Goal: Task Accomplishment & Management: Manage account settings

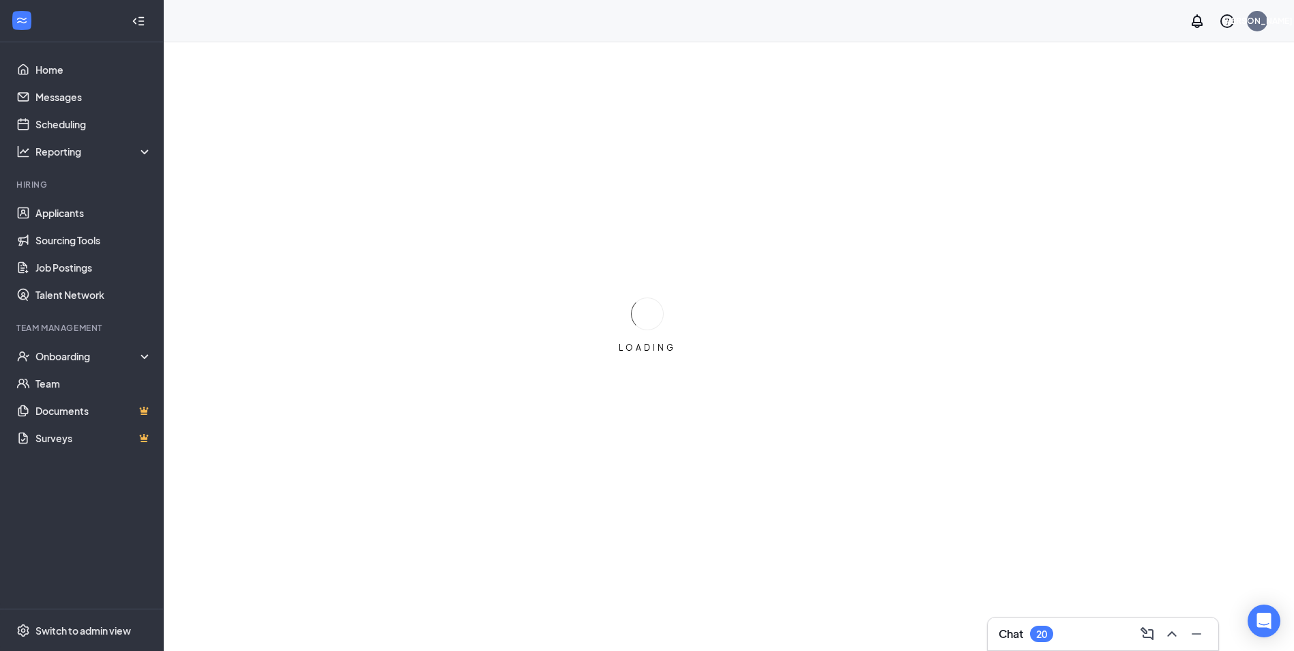
click at [1052, 639] on div "20" at bounding box center [1041, 634] width 23 height 16
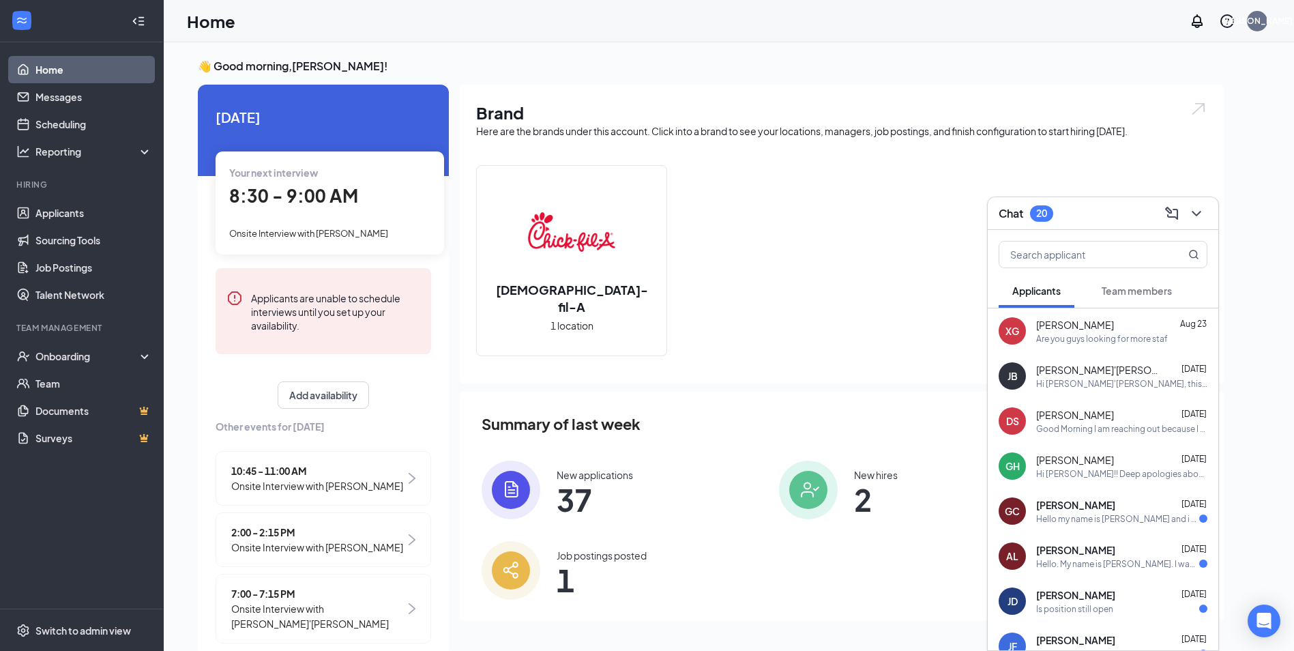
click at [1113, 280] on button "Team members" at bounding box center [1137, 291] width 98 height 34
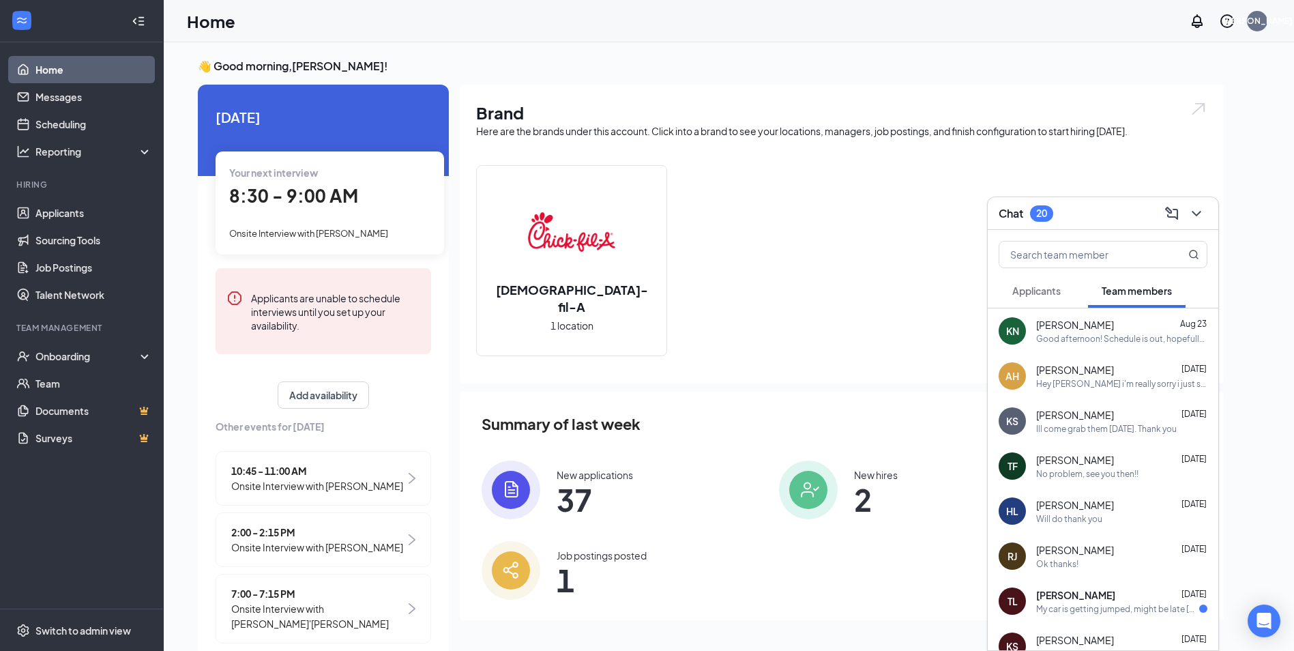
click at [1099, 319] on span "[PERSON_NAME]" at bounding box center [1075, 325] width 78 height 14
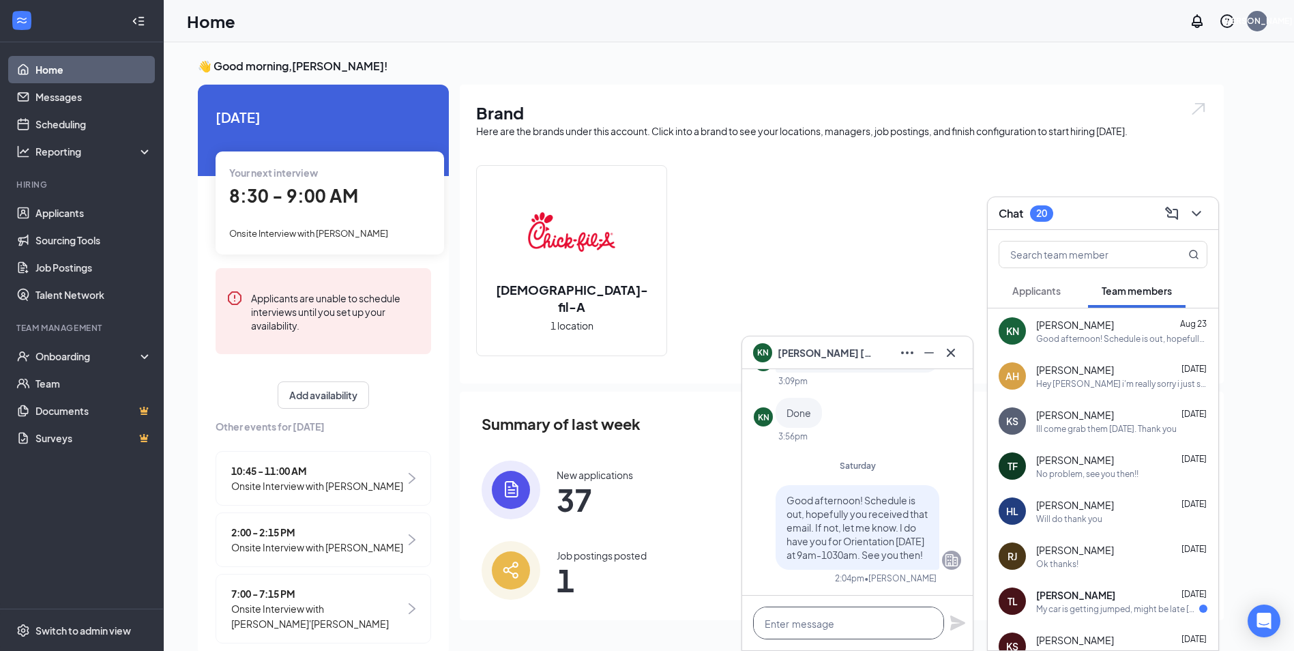
click at [846, 637] on textarea at bounding box center [848, 623] width 191 height 33
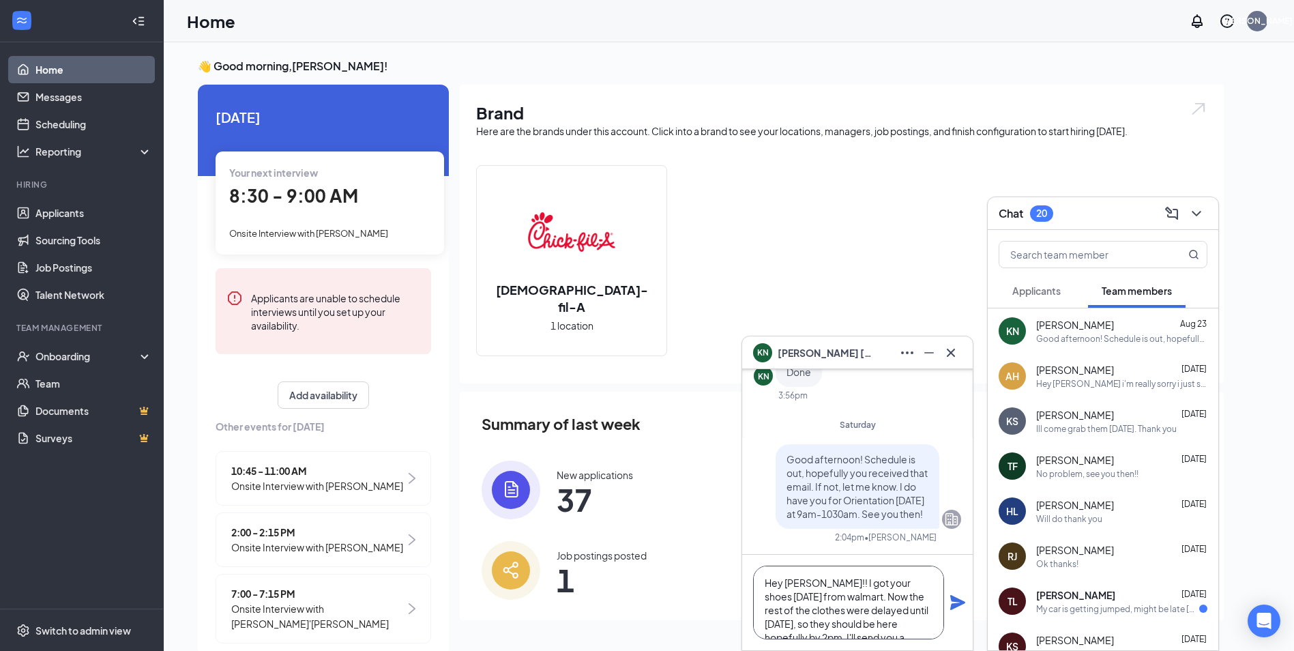
scroll to position [29, 0]
type textarea "Hey Keona!! I got your shoes today from walmart. Now the rest of the clothes we…"
click at [954, 599] on icon "Plane" at bounding box center [957, 602] width 15 height 15
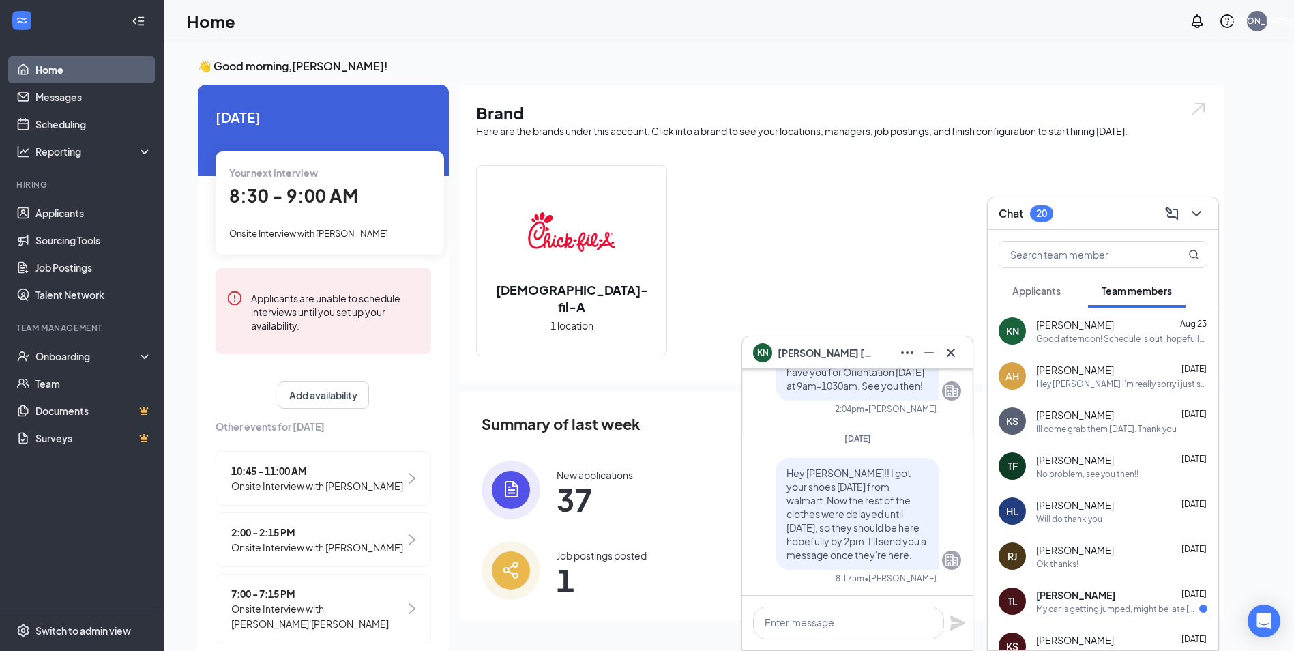
scroll to position [0, 0]
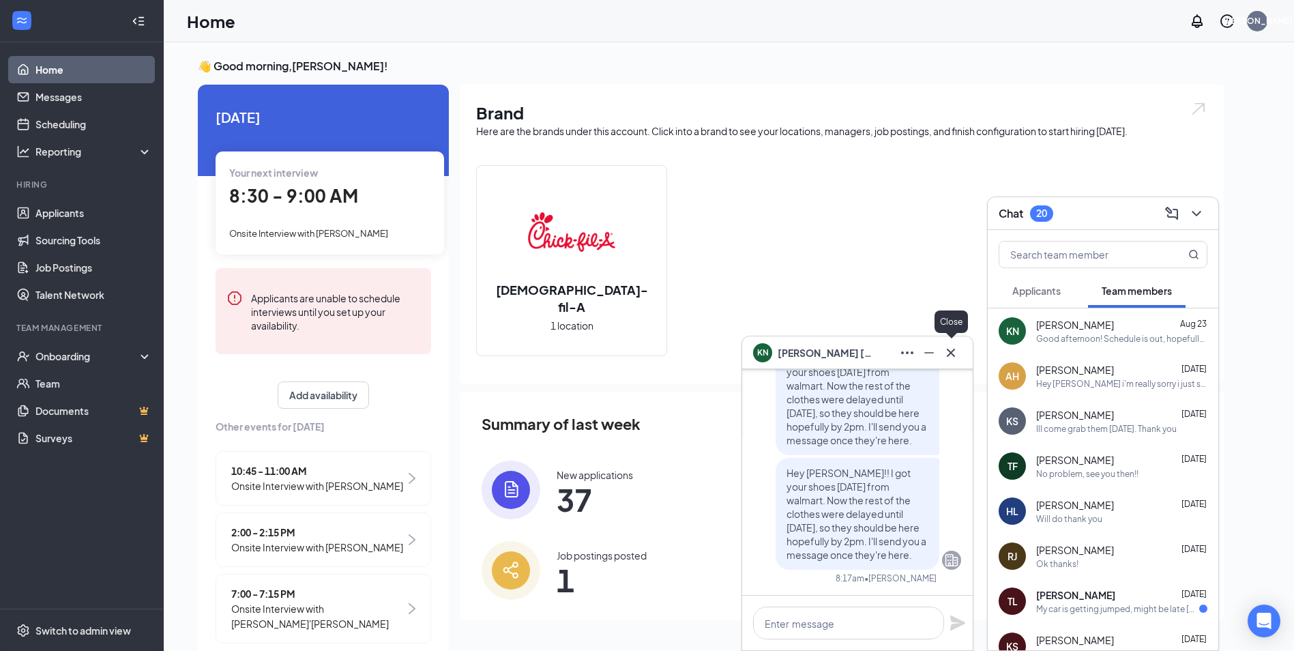
click at [946, 356] on icon "Cross" at bounding box center [951, 353] width 16 height 16
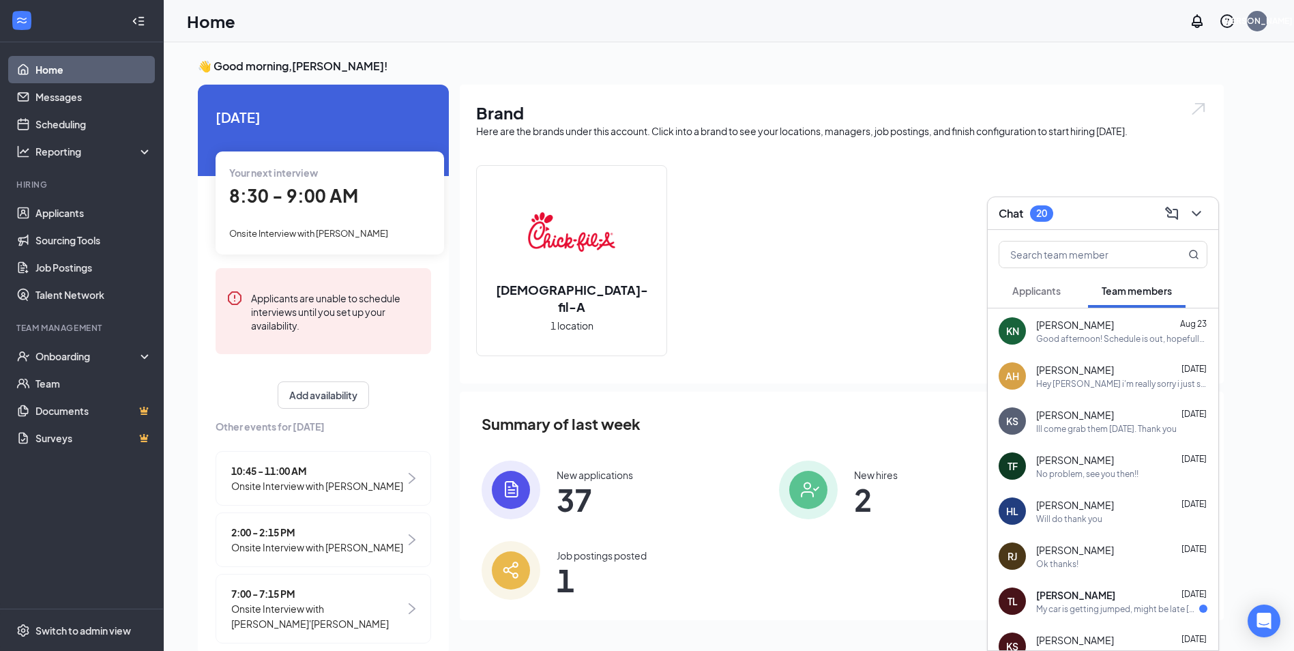
click at [1210, 216] on div "Chat 20" at bounding box center [1103, 213] width 231 height 33
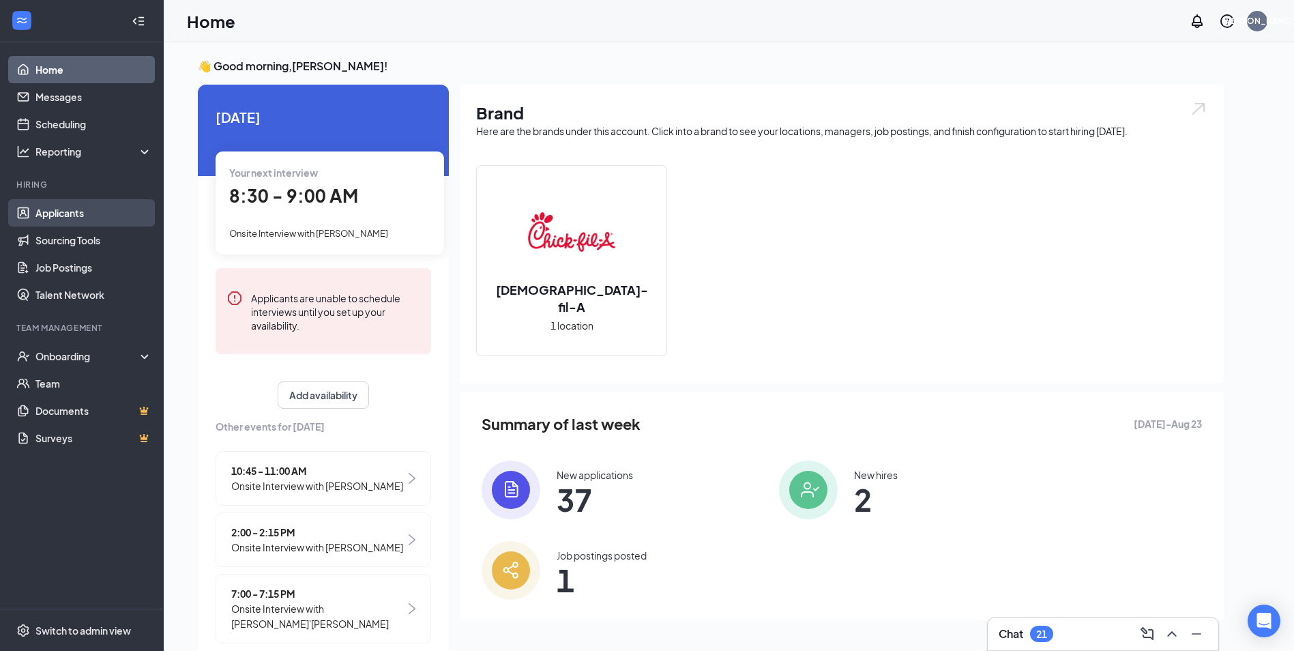
click at [121, 222] on link "Applicants" at bounding box center [93, 212] width 117 height 27
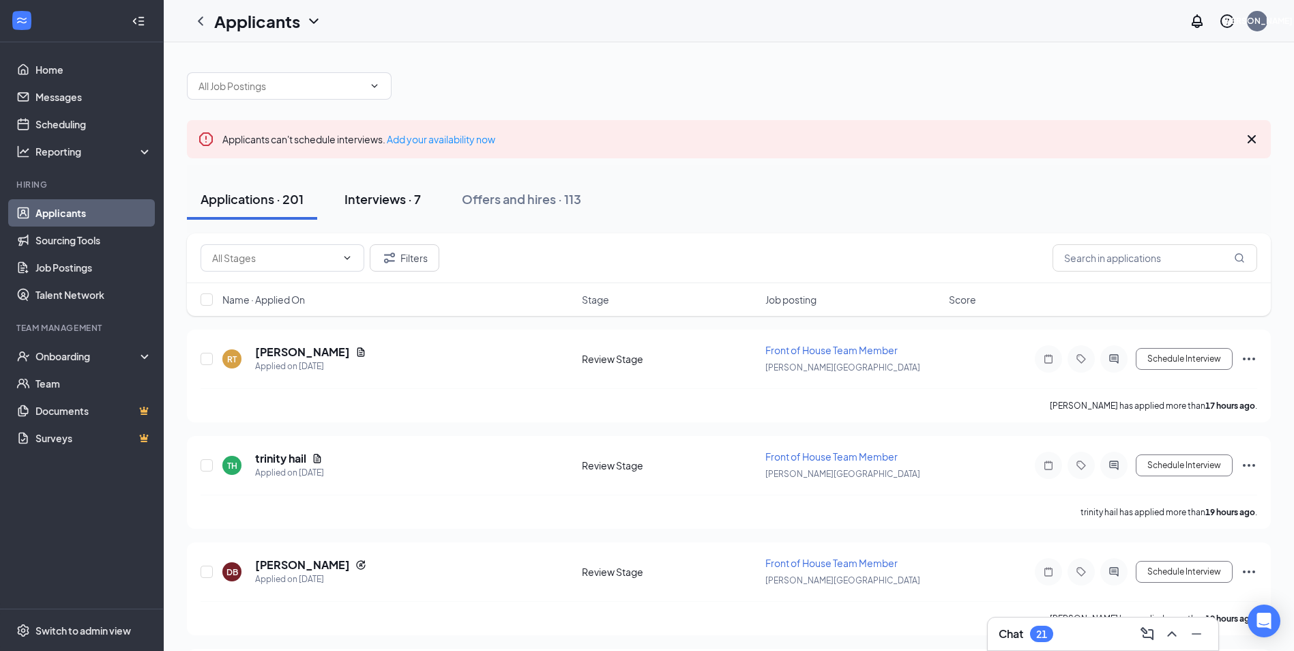
click at [385, 204] on div "Interviews · 7" at bounding box center [383, 198] width 76 height 17
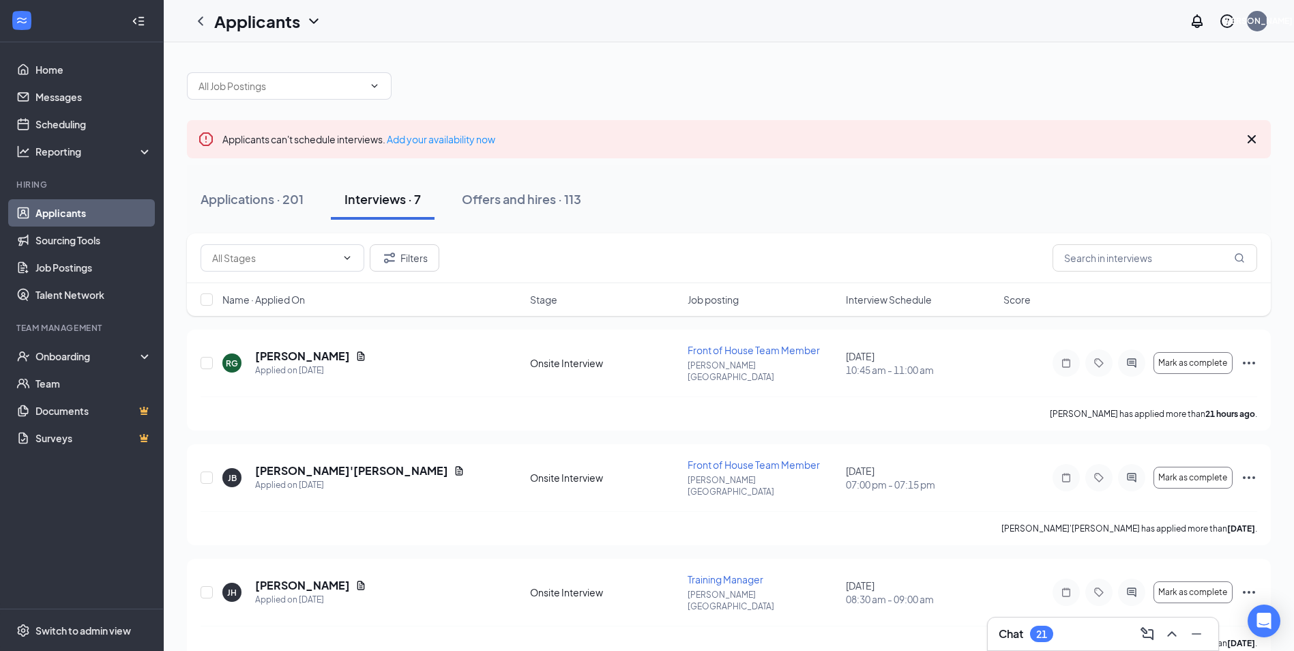
click at [877, 306] on div "Name · Applied On Stage Job posting Interview Schedule Score" at bounding box center [729, 299] width 1084 height 33
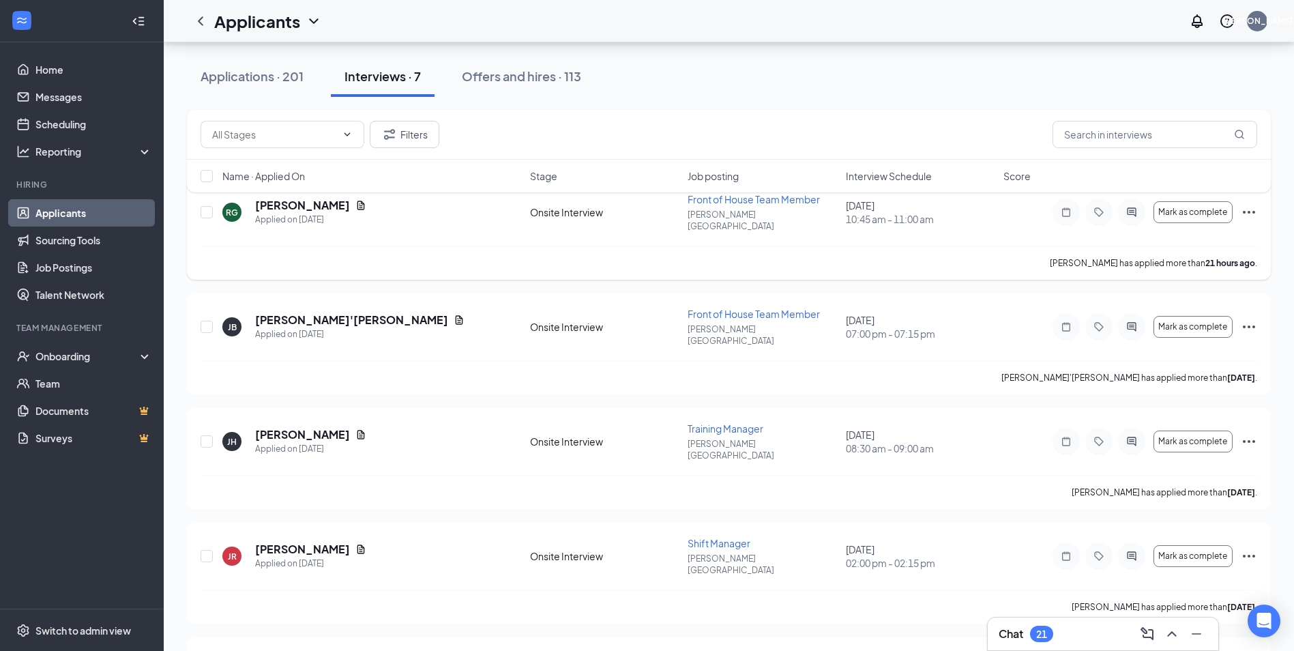
scroll to position [407, 0]
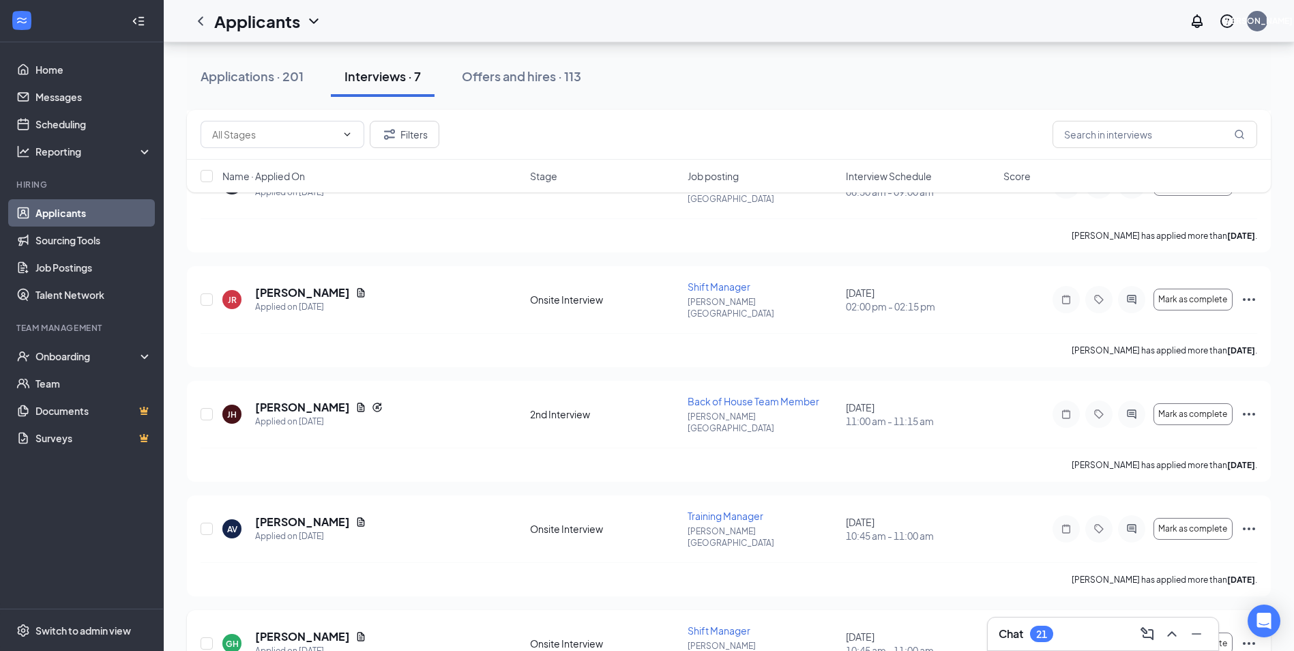
click at [1248, 635] on icon "Ellipses" at bounding box center [1249, 643] width 16 height 16
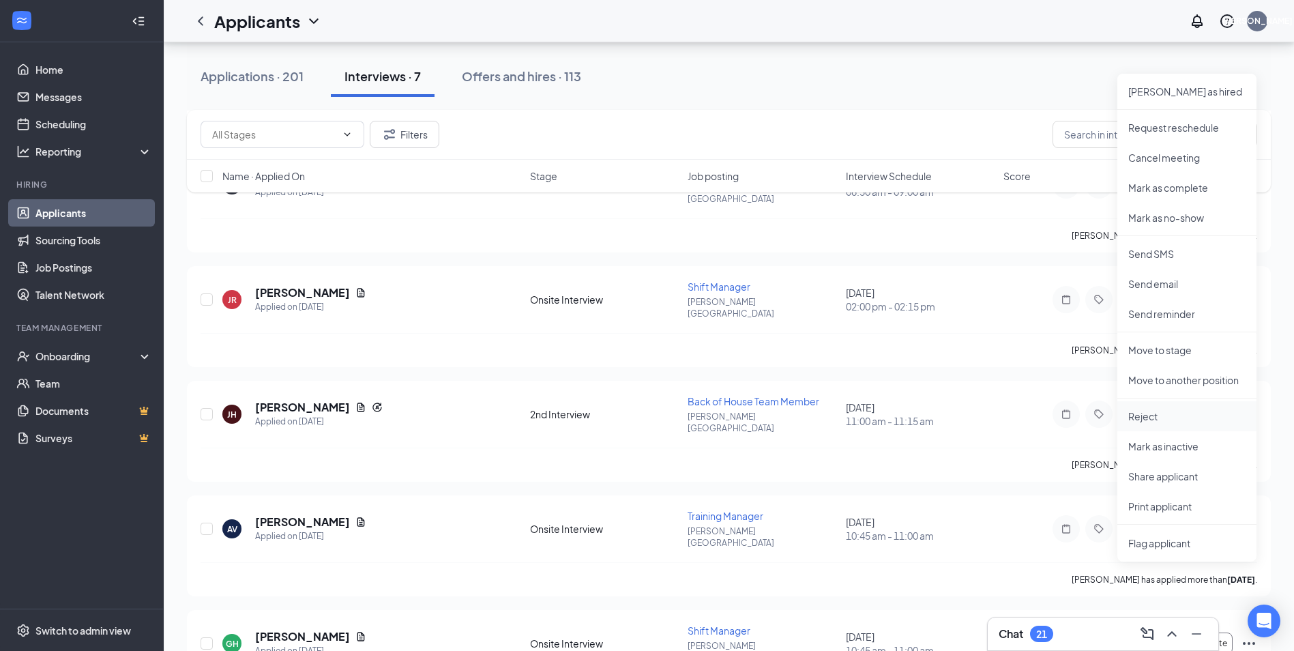
click at [1161, 415] on p "Reject" at bounding box center [1186, 416] width 117 height 14
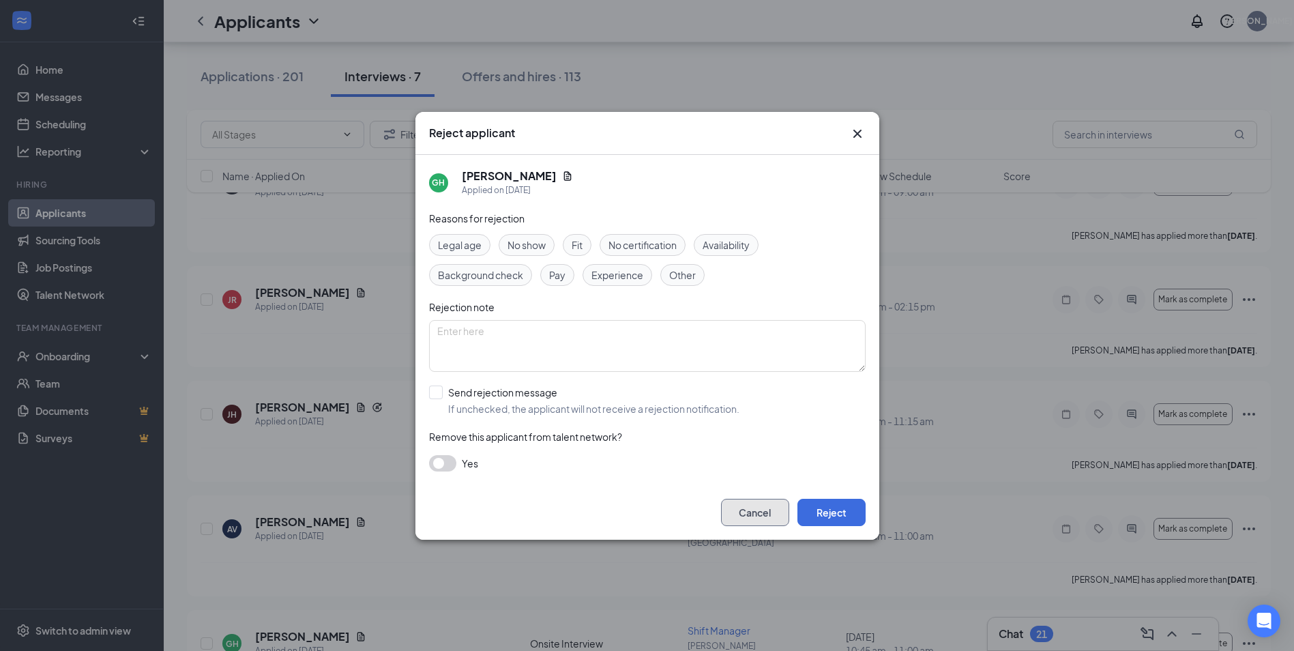
click at [735, 503] on button "Cancel" at bounding box center [755, 512] width 68 height 27
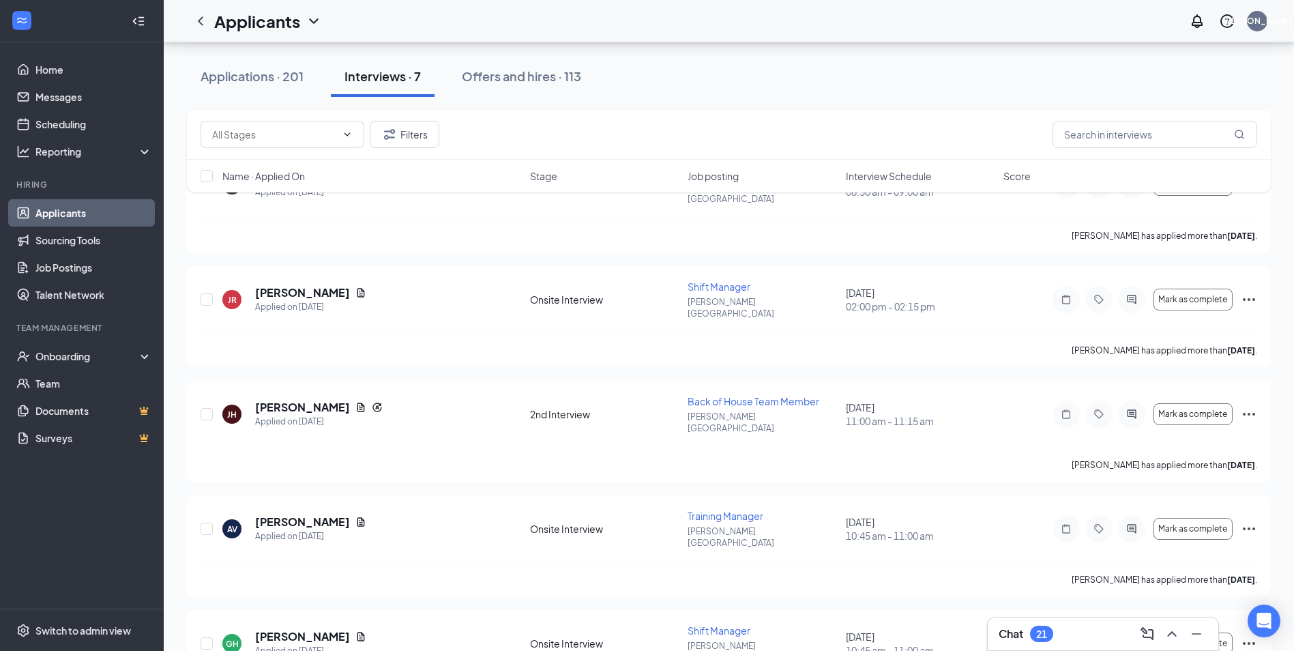
click at [1042, 635] on div "21" at bounding box center [1041, 634] width 11 height 12
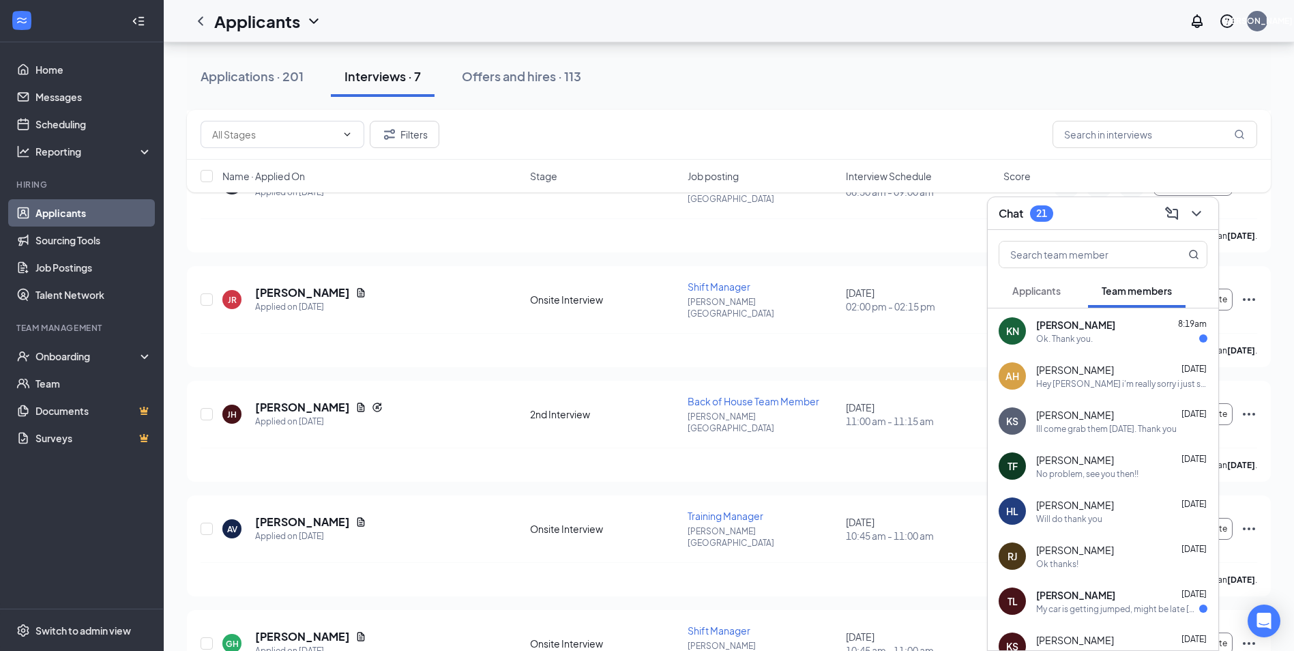
click at [1053, 293] on span "Applicants" at bounding box center [1036, 291] width 48 height 12
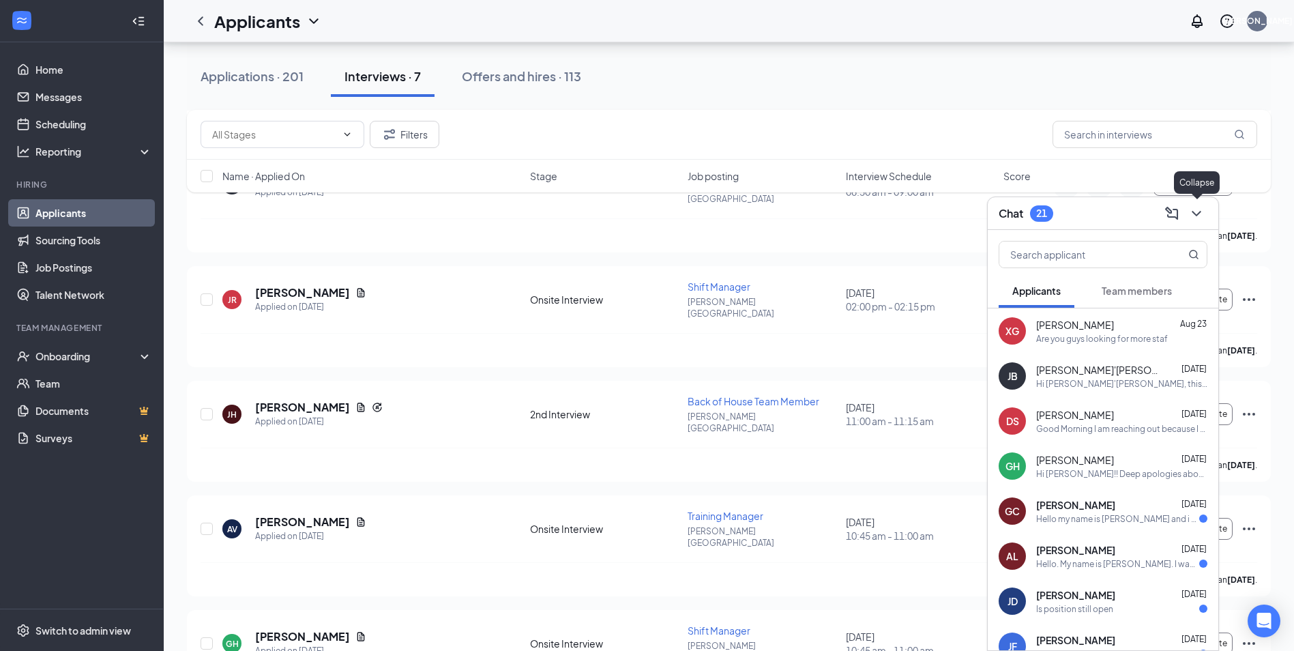
click at [1198, 214] on icon "ChevronDown" at bounding box center [1196, 213] width 9 height 5
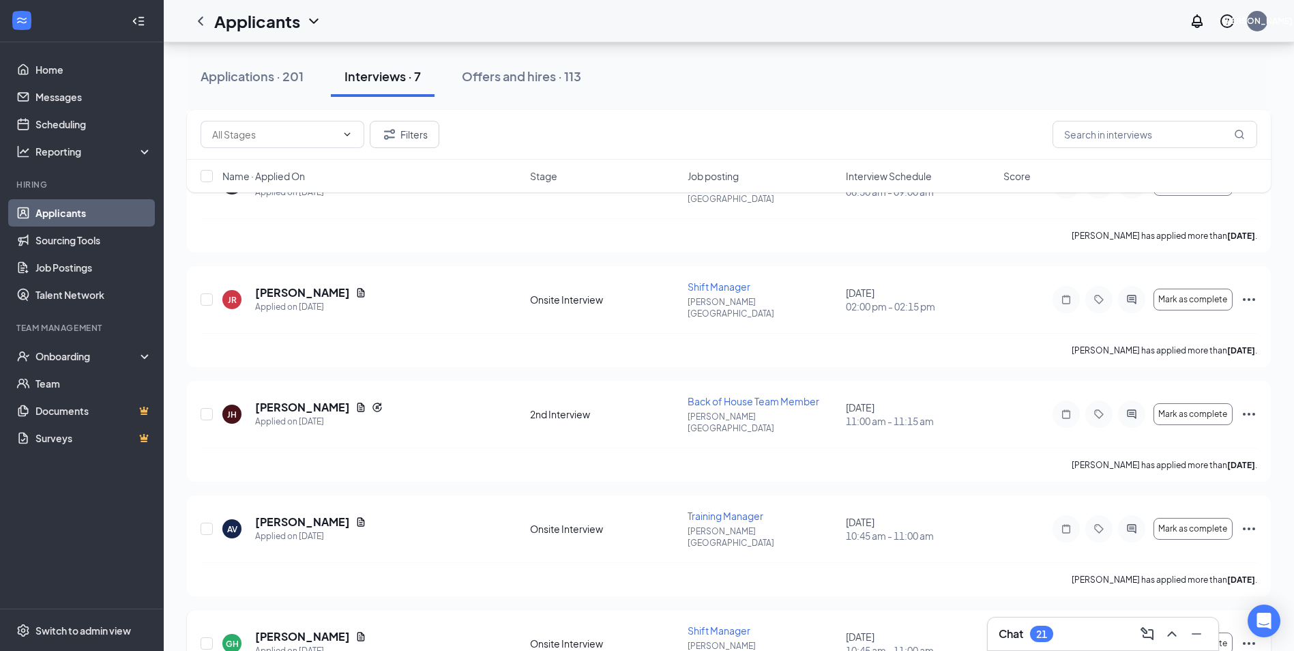
click at [1252, 635] on icon "Ellipses" at bounding box center [1249, 643] width 16 height 16
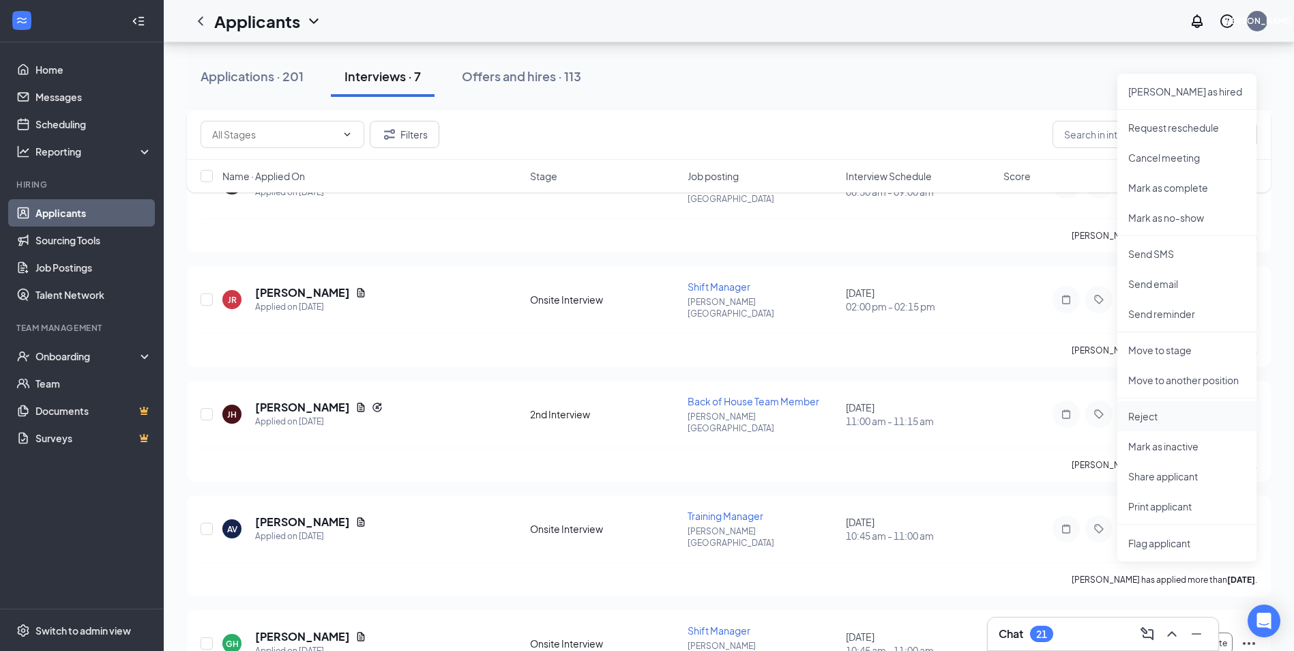
click at [1197, 423] on li "Reject" at bounding box center [1187, 416] width 139 height 30
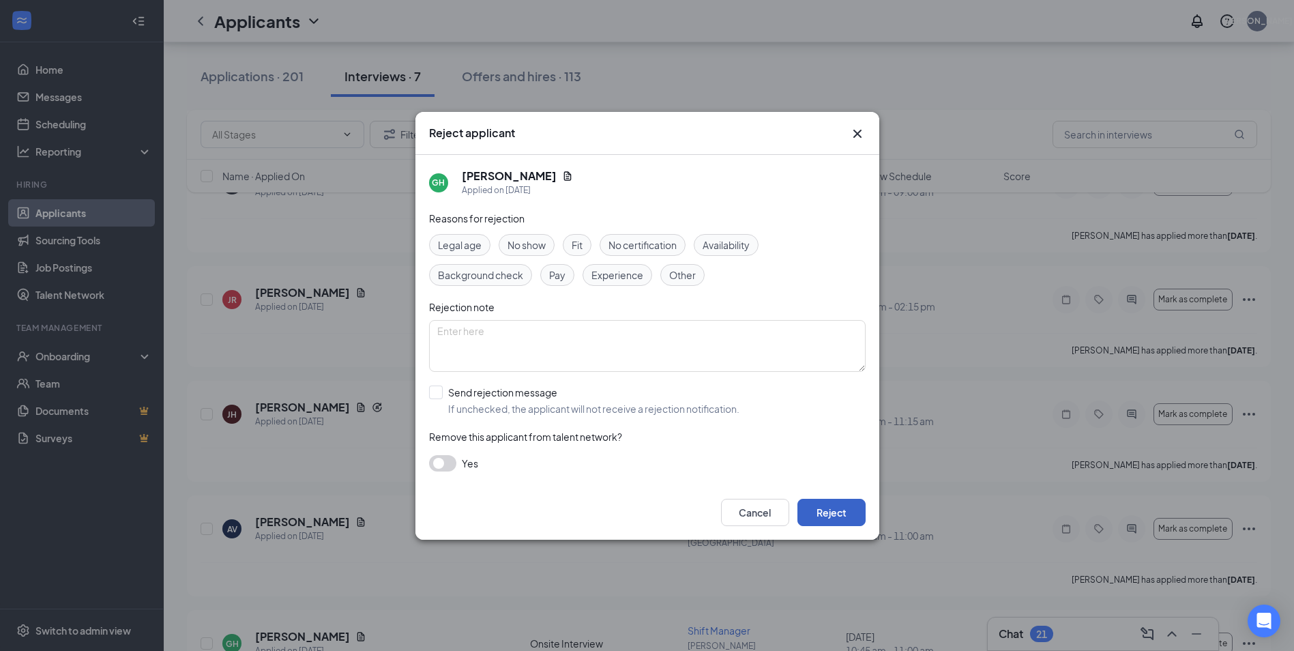
click at [824, 508] on button "Reject" at bounding box center [832, 512] width 68 height 27
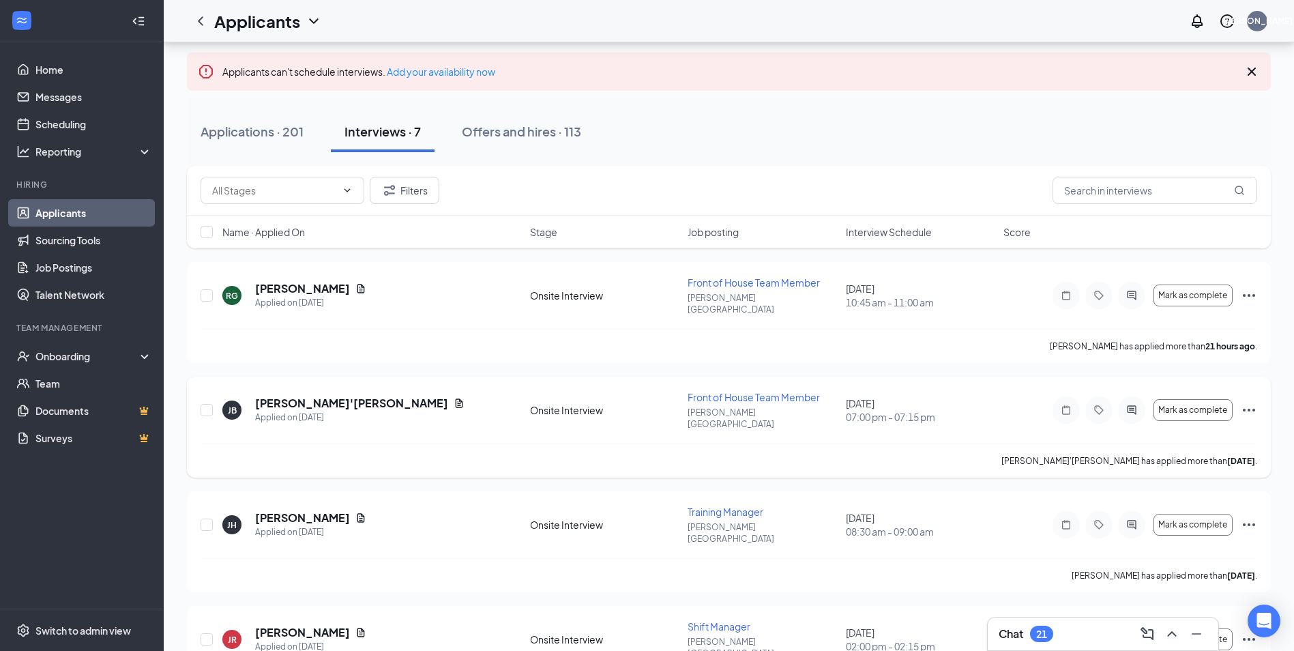
scroll to position [66, 0]
click at [910, 238] on span "Interview Schedule" at bounding box center [889, 234] width 86 height 14
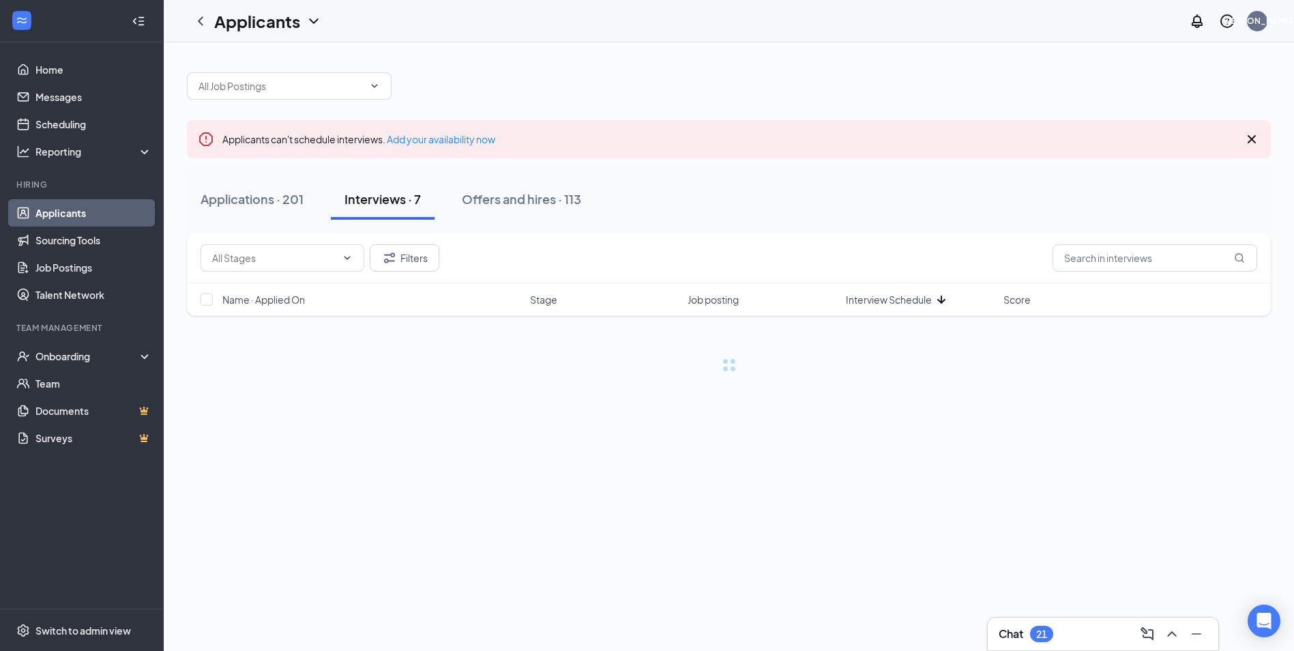
scroll to position [0, 0]
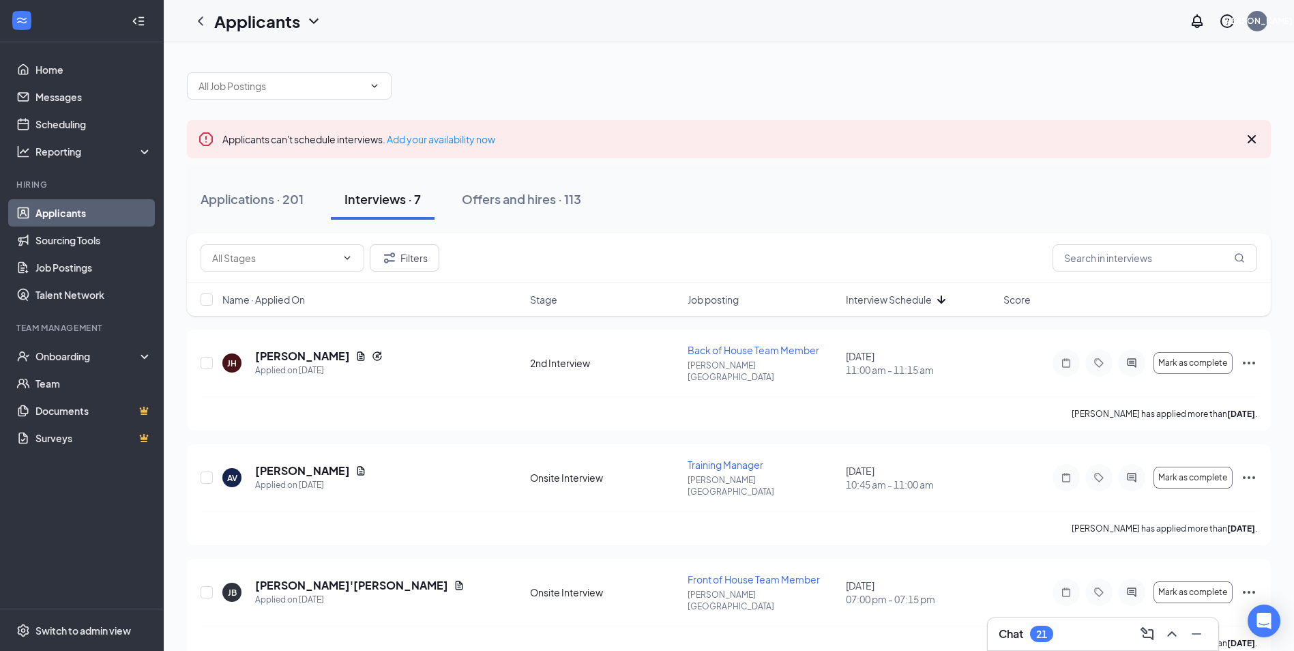
click at [894, 301] on span "Interview Schedule" at bounding box center [889, 300] width 86 height 14
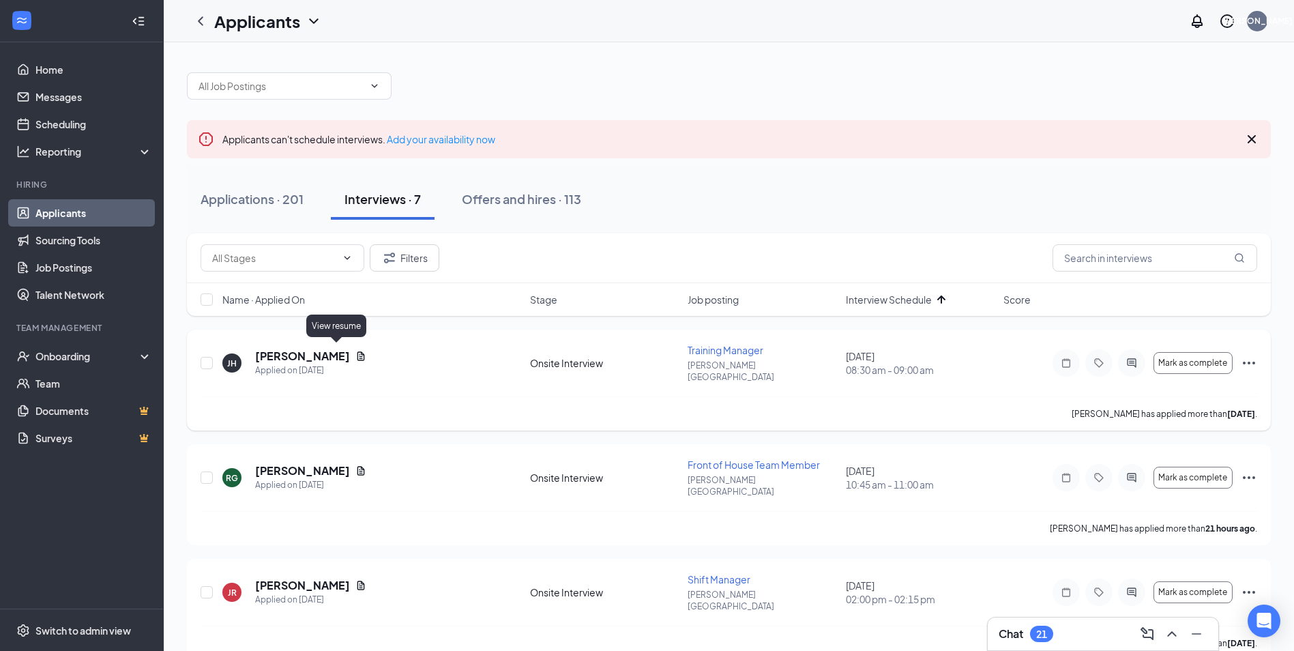
click at [355, 353] on icon "Document" at bounding box center [360, 356] width 11 height 11
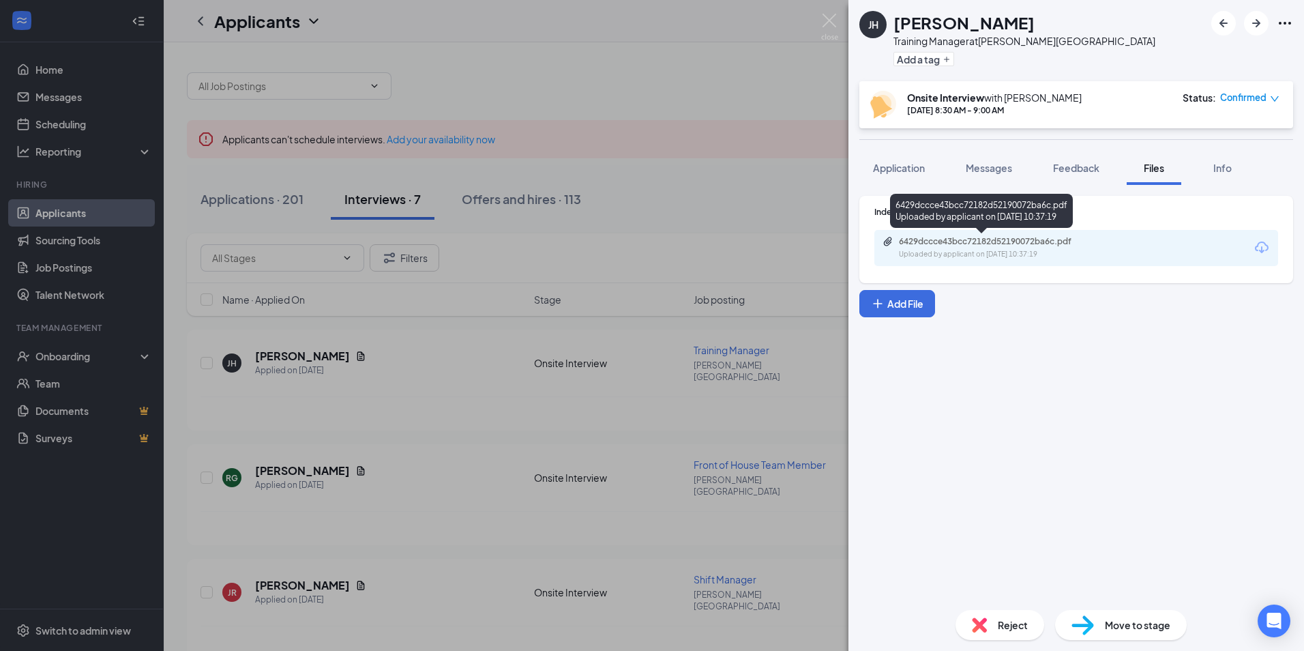
click at [1012, 246] on div "6429dccce43bcc72182d52190072ba6c.pdf" at bounding box center [994, 241] width 191 height 11
click at [390, 386] on div "[PERSON_NAME] [PERSON_NAME] Training Manager at [PERSON_NAME][GEOGRAPHIC_DATA] …" at bounding box center [652, 325] width 1304 height 651
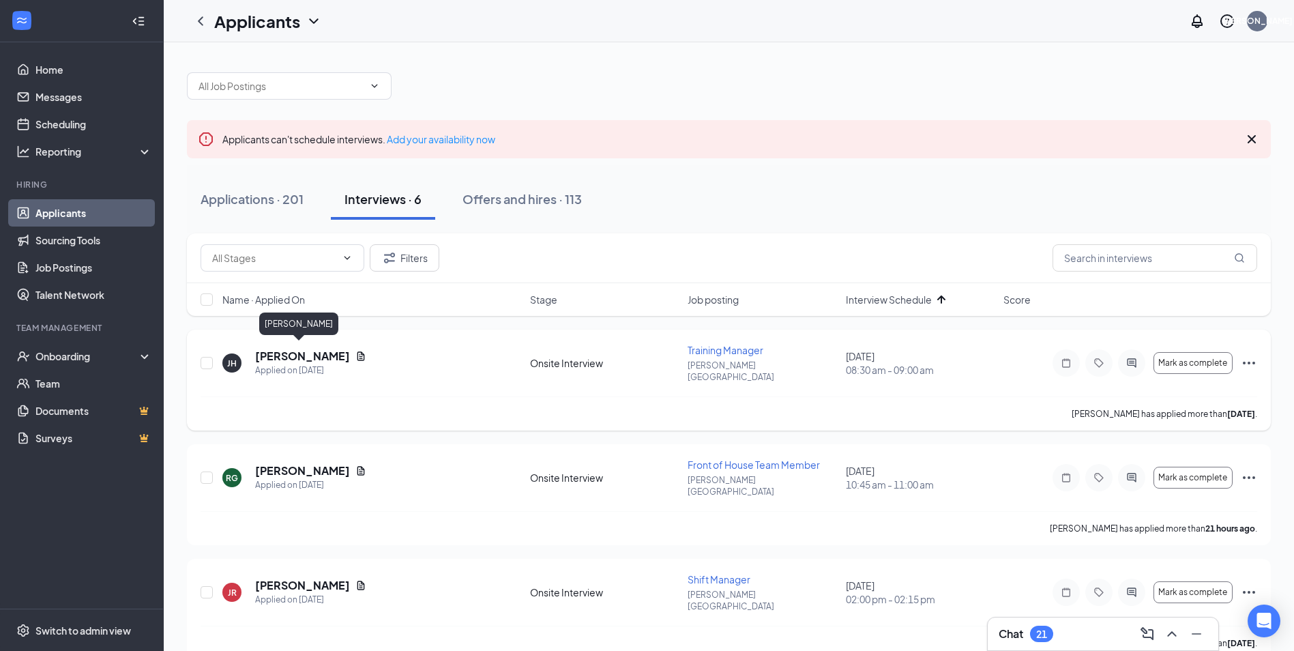
click at [292, 349] on h5 "[PERSON_NAME]" at bounding box center [302, 356] width 95 height 15
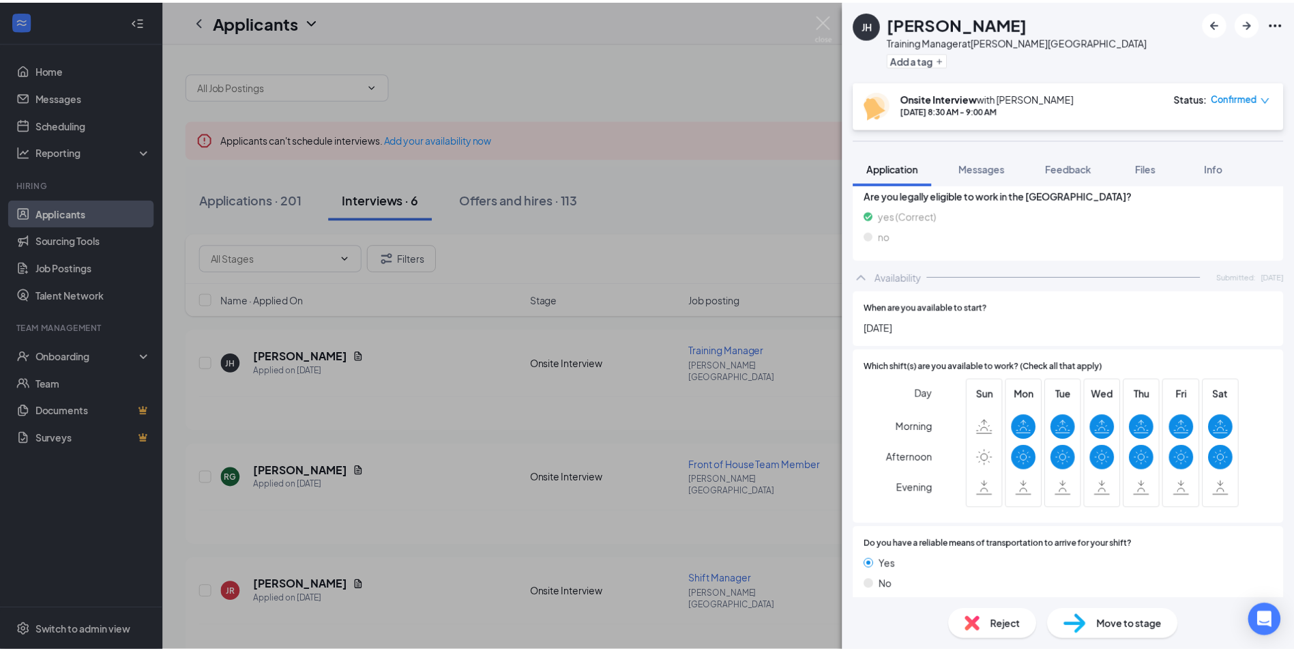
scroll to position [179, 0]
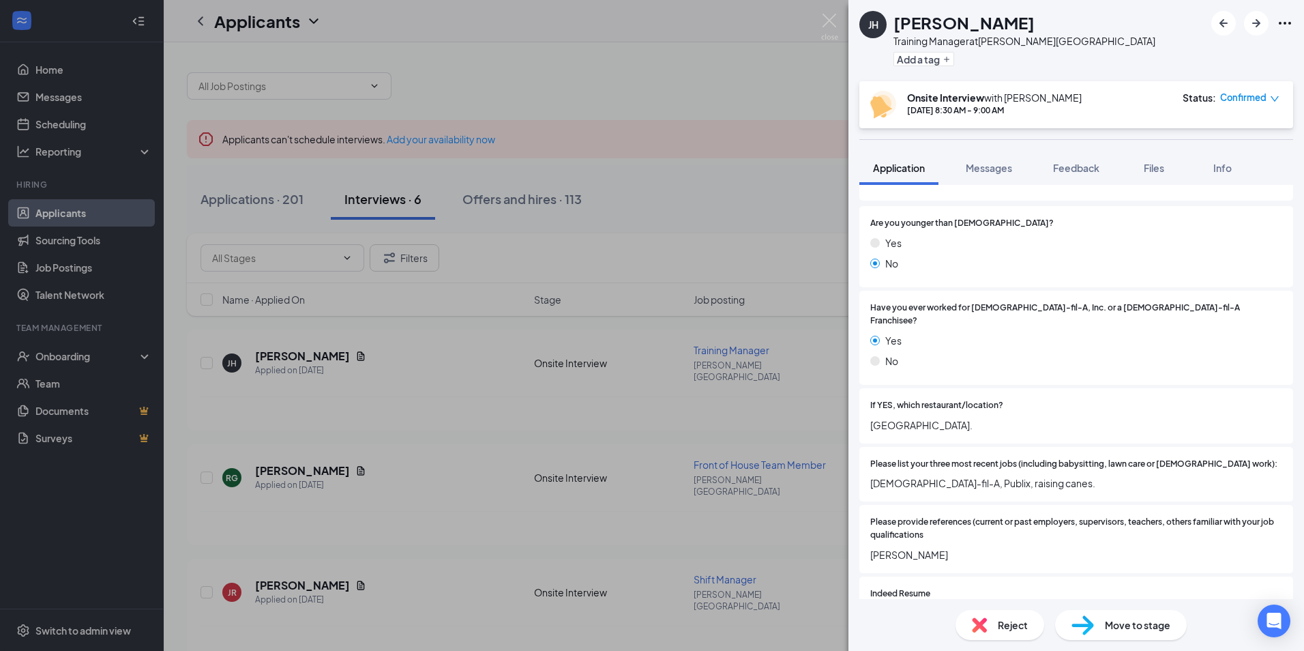
click at [517, 480] on div "[PERSON_NAME] [PERSON_NAME] Training Manager at [PERSON_NAME][GEOGRAPHIC_DATA] …" at bounding box center [652, 325] width 1304 height 651
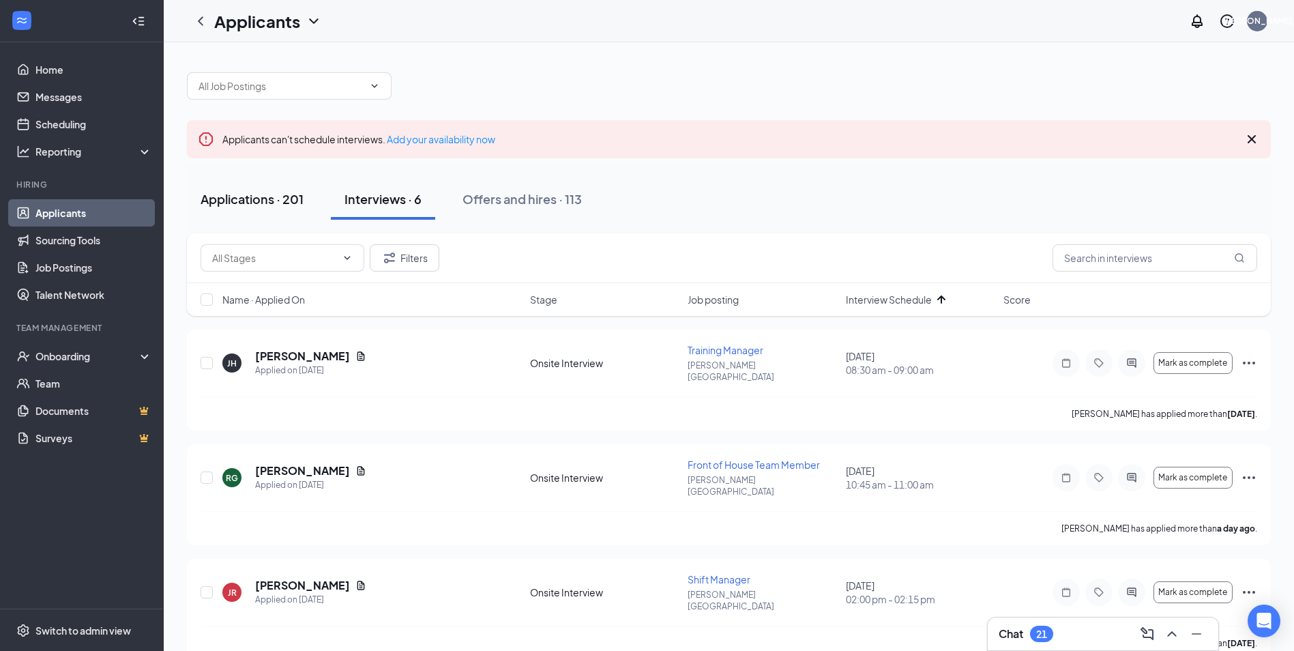
click at [287, 184] on button "Applications · 201" at bounding box center [252, 199] width 130 height 41
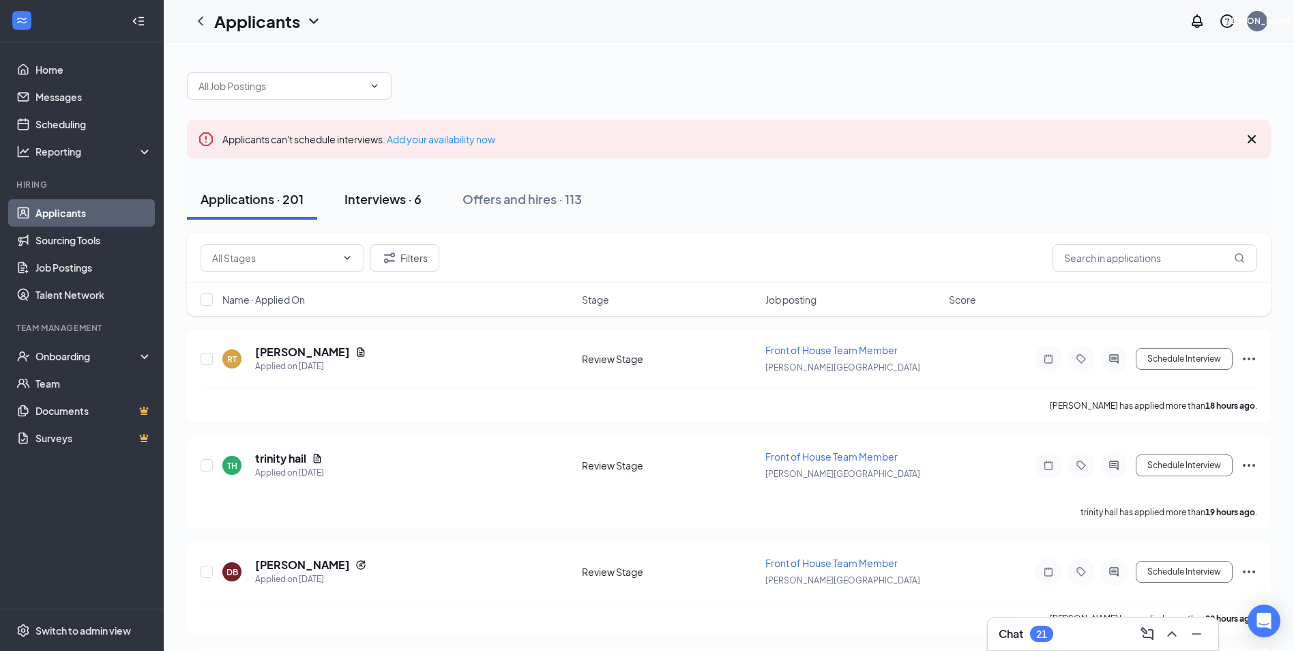
click at [384, 200] on div "Interviews · 6" at bounding box center [383, 198] width 77 height 17
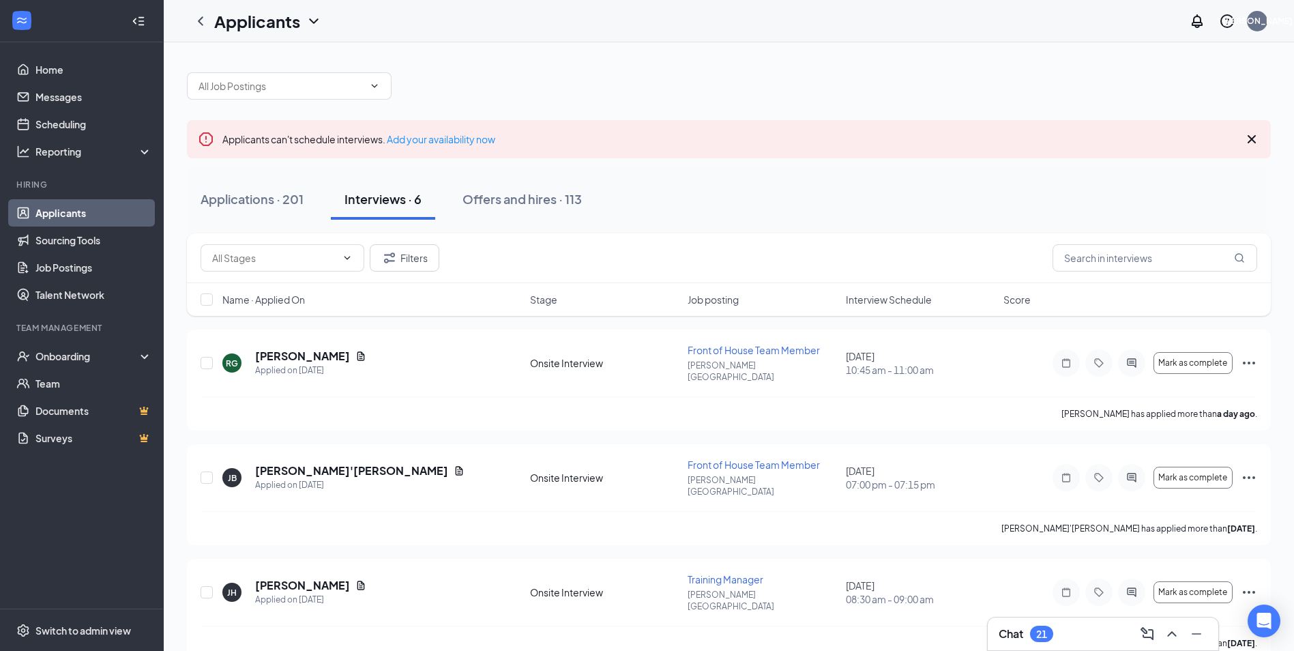
click at [944, 311] on div "Name · Applied On Stage Job posting Interview Schedule Score" at bounding box center [729, 299] width 1084 height 33
click at [922, 308] on div "Name · Applied On Stage Job posting Interview Schedule Score" at bounding box center [729, 299] width 1084 height 33
click at [911, 302] on span "Interview Schedule" at bounding box center [889, 300] width 86 height 14
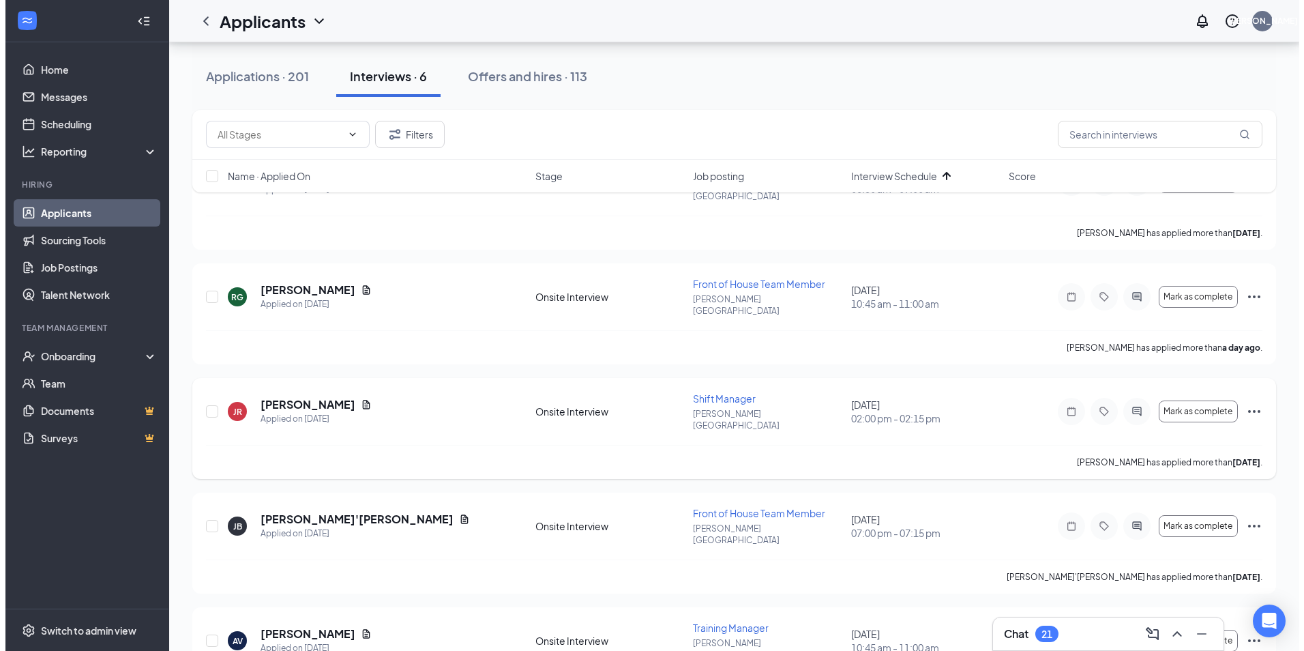
scroll to position [205, 0]
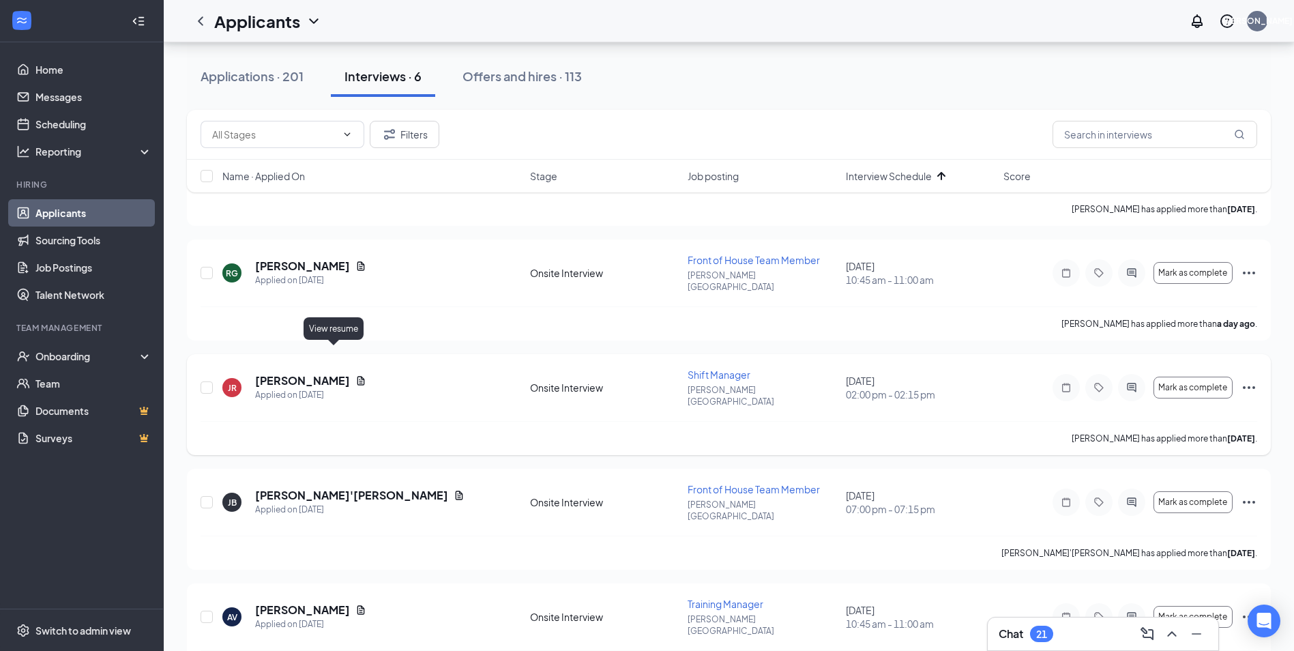
click at [355, 375] on icon "Document" at bounding box center [360, 380] width 11 height 11
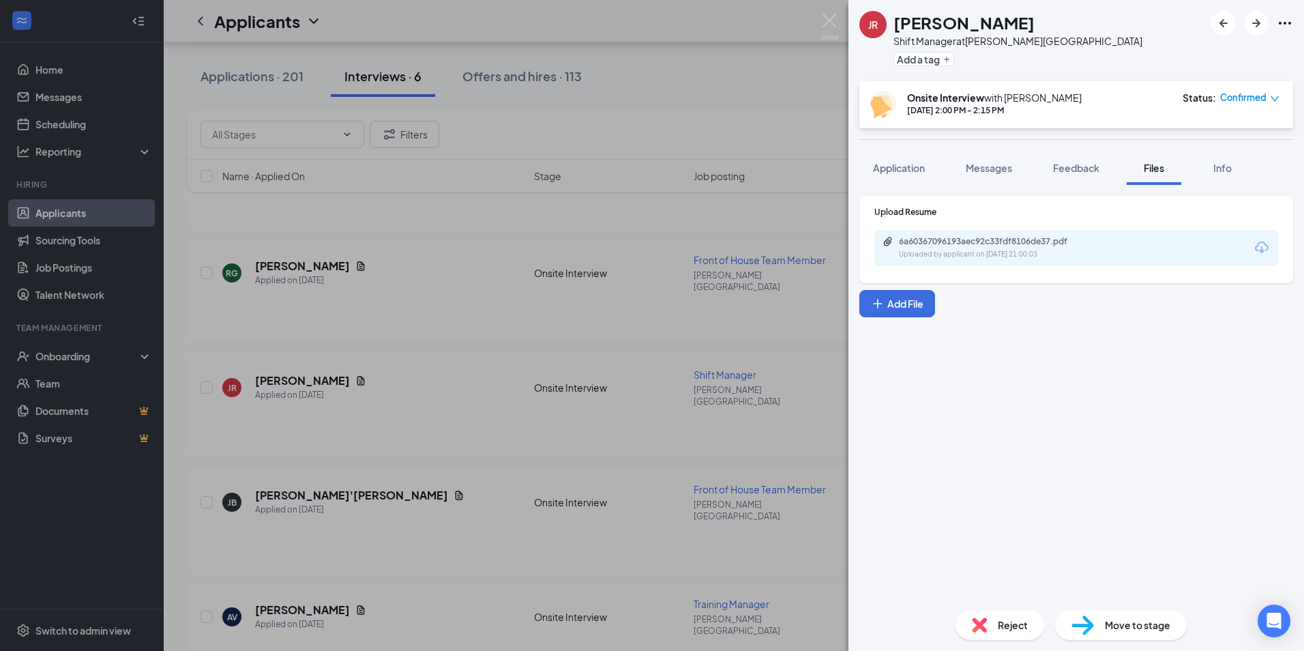
drag, startPoint x: 1004, startPoint y: 230, endPoint x: 1002, endPoint y: 237, distance: 7.6
click at [1002, 237] on div "6a60367096193aec92c33fdf8106de37.pdf Uploaded by applicant on [DATE] 21:00:03" at bounding box center [1077, 248] width 404 height 36
click at [992, 253] on div "Uploaded by applicant on [DATE] 21:00:03" at bounding box center [1001, 254] width 205 height 11
click at [434, 502] on div "JR [PERSON_NAME] Shift Manager at [PERSON_NAME][GEOGRAPHIC_DATA] Add a tag Onsi…" at bounding box center [652, 325] width 1304 height 651
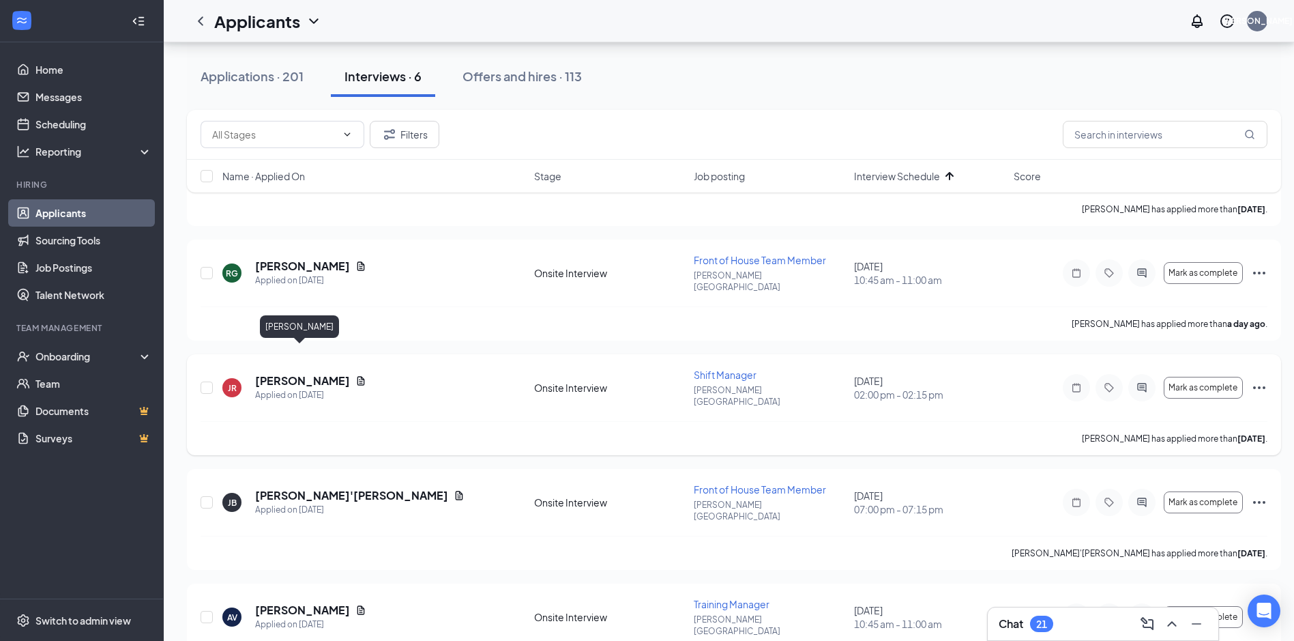
click at [308, 373] on h5 "[PERSON_NAME]" at bounding box center [302, 380] width 95 height 15
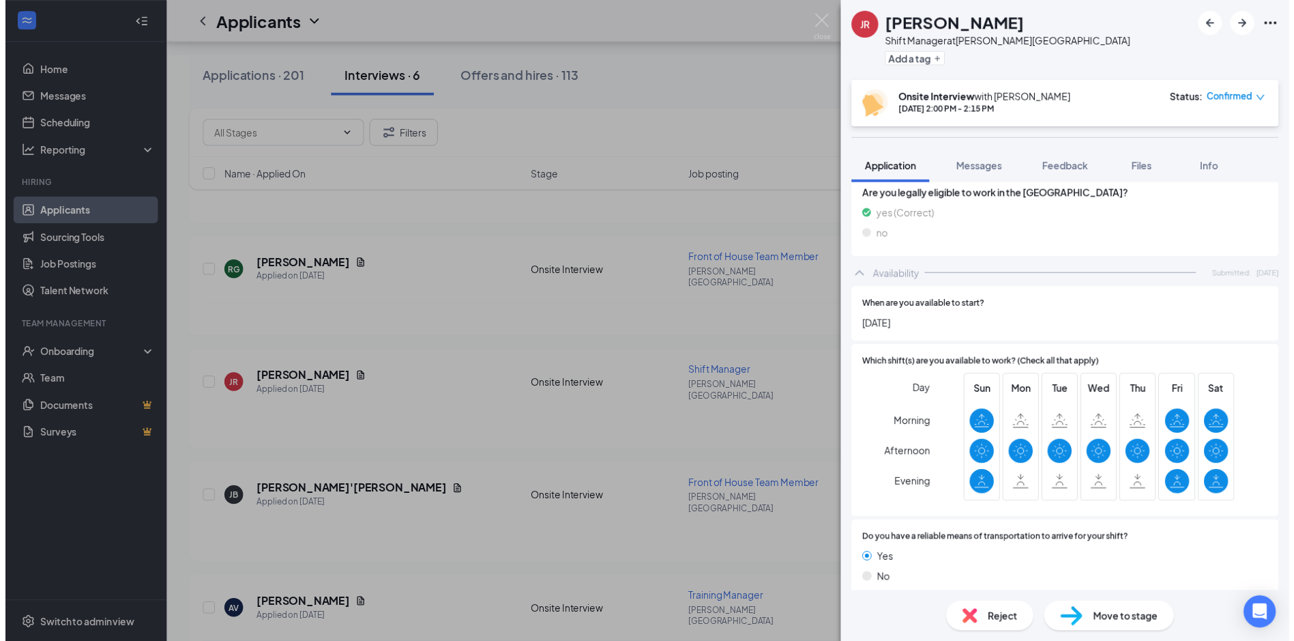
scroll to position [690, 0]
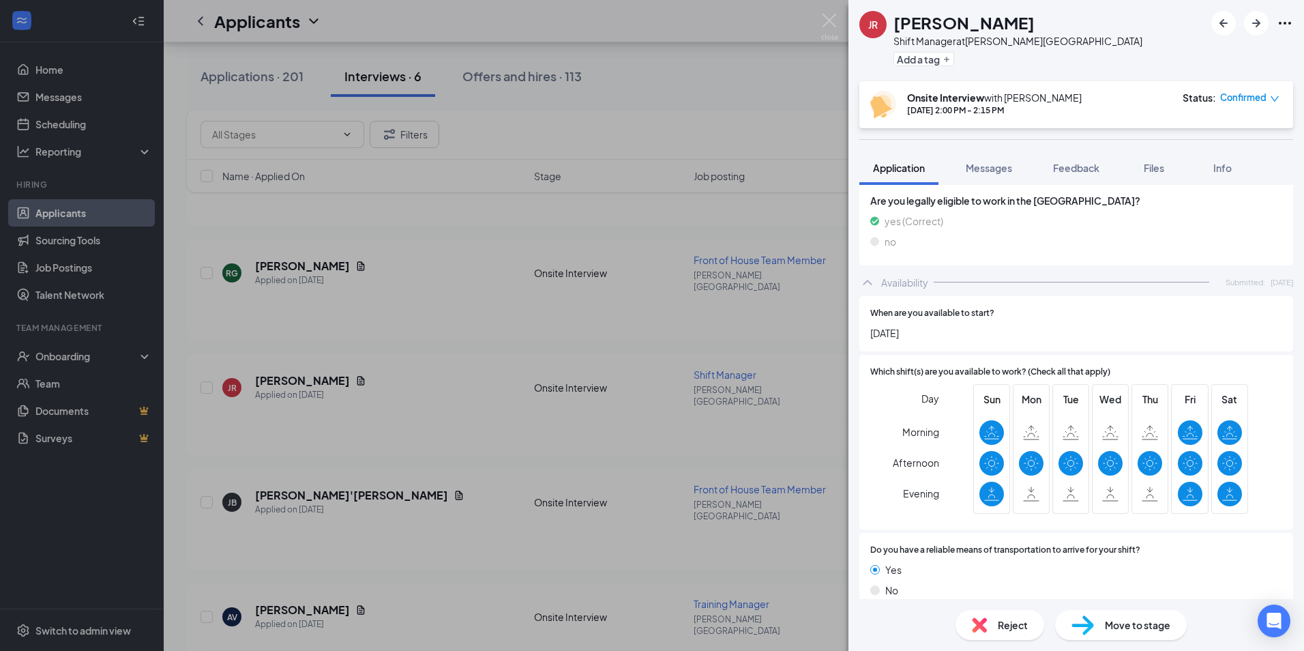
click at [359, 212] on div "JR [PERSON_NAME] Shift Manager at [PERSON_NAME][GEOGRAPHIC_DATA] Add a tag Onsi…" at bounding box center [652, 325] width 1304 height 651
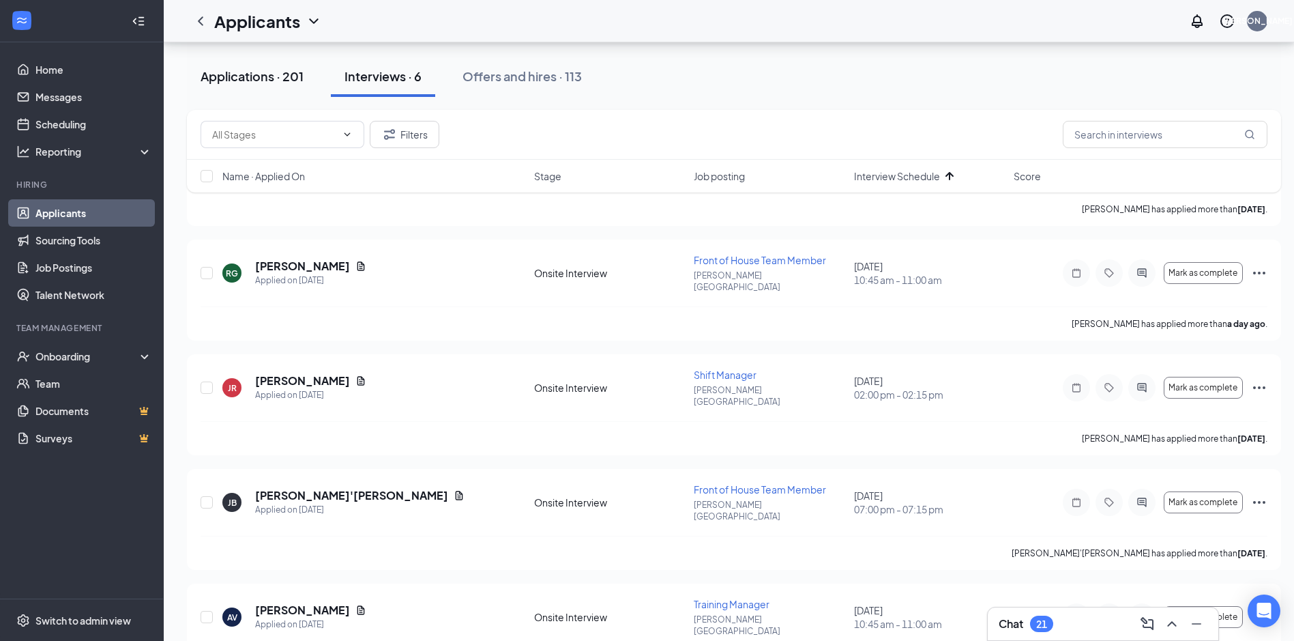
click at [244, 63] on button "Applications · 201" at bounding box center [252, 76] width 130 height 41
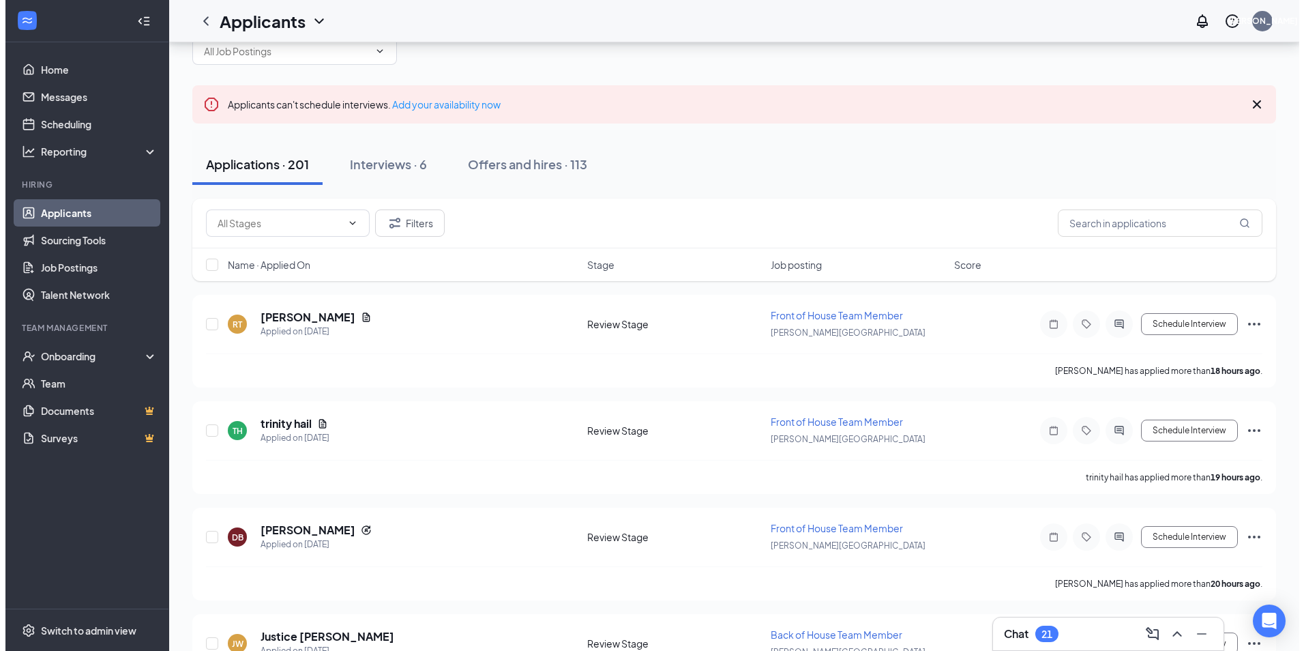
scroll to position [68, 0]
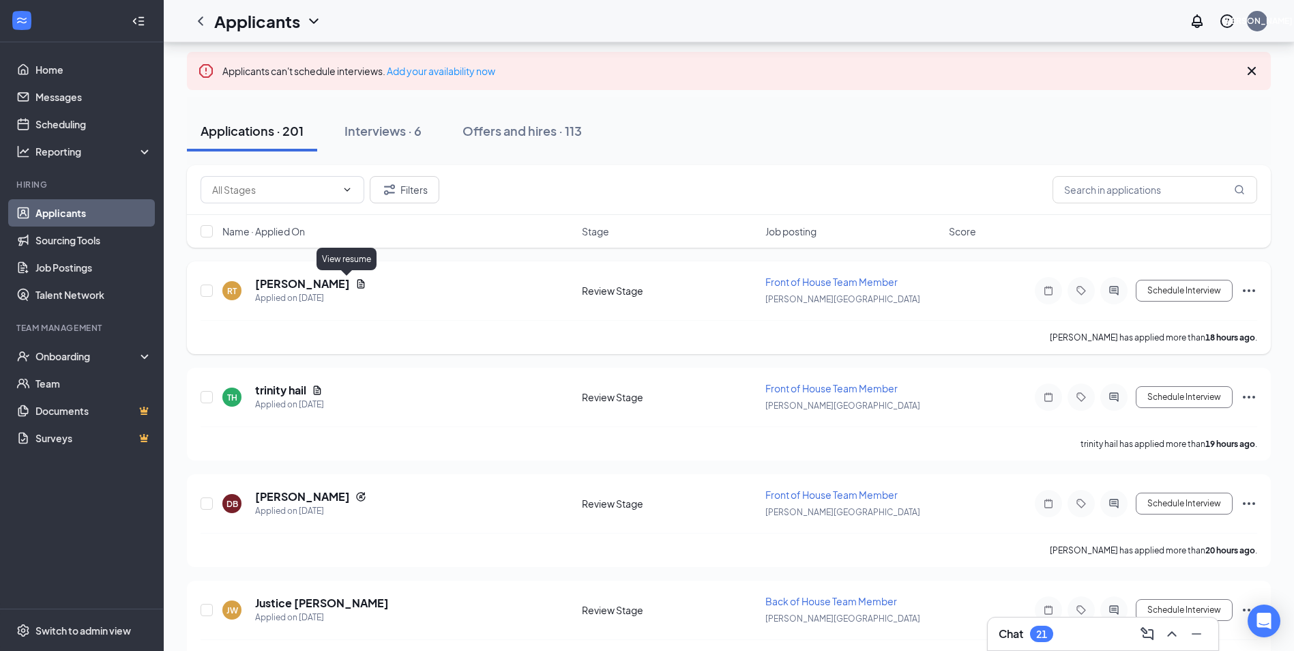
click at [358, 282] on icon "Document" at bounding box center [362, 283] width 8 height 9
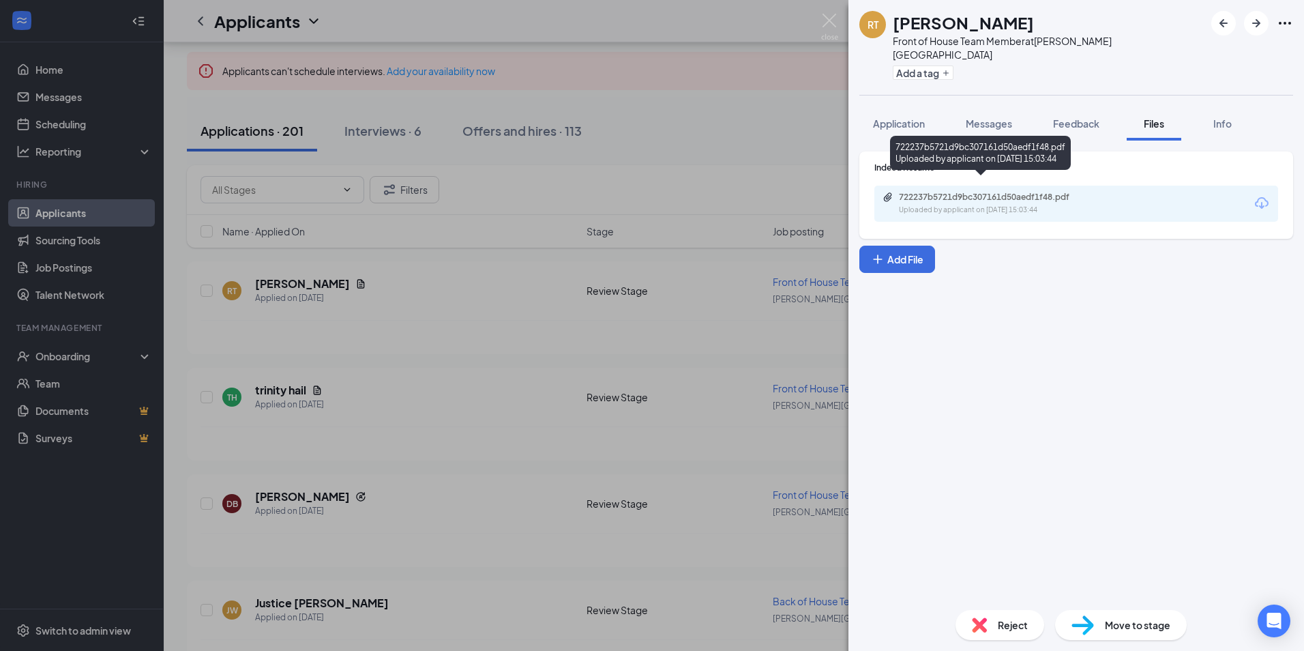
click at [997, 173] on div "722237b5721d9bc307161d50aedf1f48.pdf Uploaded by applicant on [DATE] 15:03:44" at bounding box center [980, 156] width 181 height 40
click at [992, 192] on div "722237b5721d9bc307161d50aedf1f48.pdf" at bounding box center [994, 197] width 191 height 11
